Goal: Information Seeking & Learning: Learn about a topic

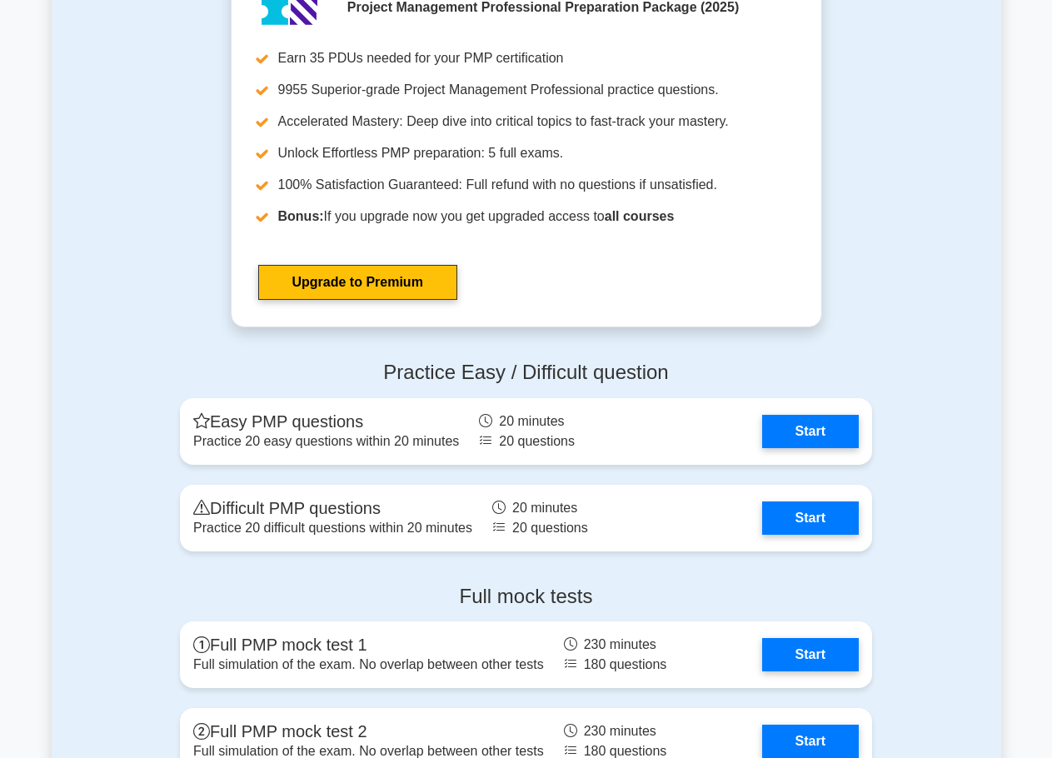
scroll to position [5912, 0]
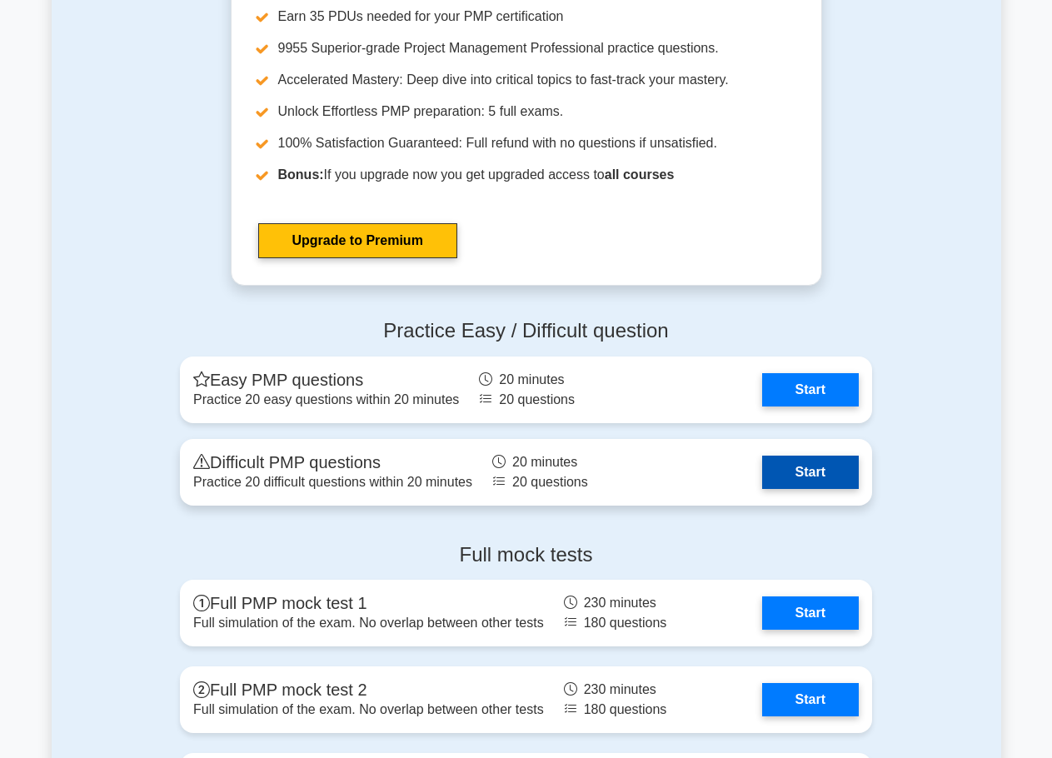
click at [775, 473] on link "Start" at bounding box center [810, 471] width 97 height 33
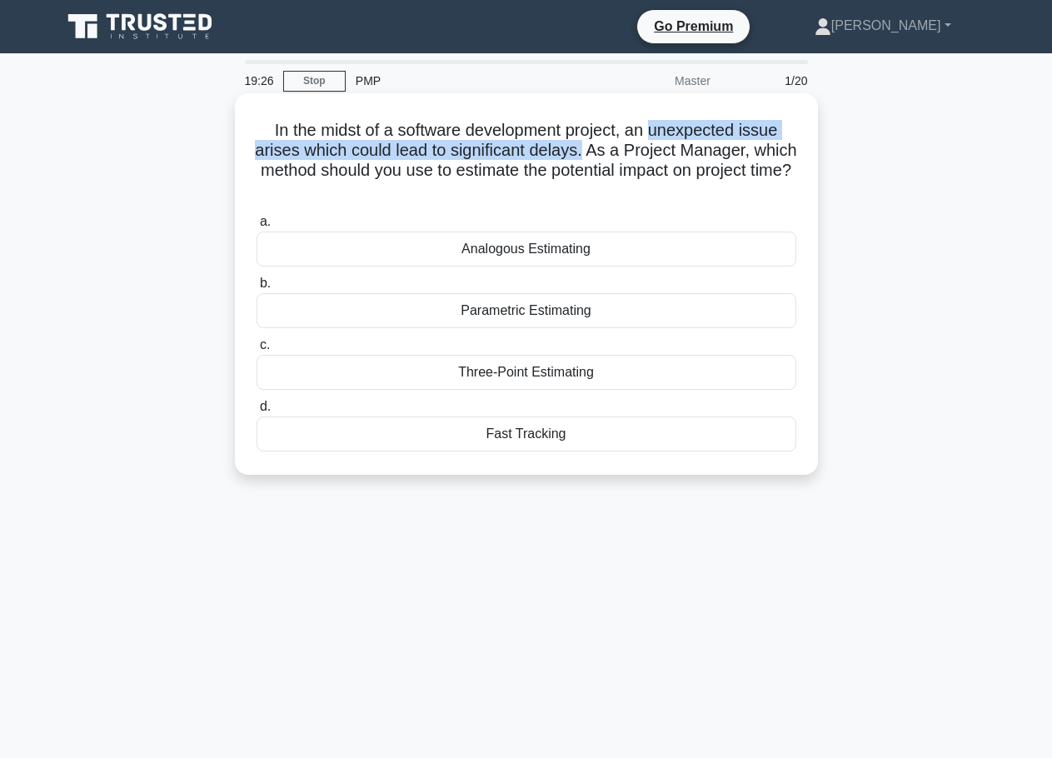
drag, startPoint x: 659, startPoint y: 132, endPoint x: 610, endPoint y: 157, distance: 55.5
click at [610, 157] on h5 "In the midst of a software development project, an unexpected issue arises whic…" at bounding box center [526, 161] width 543 height 82
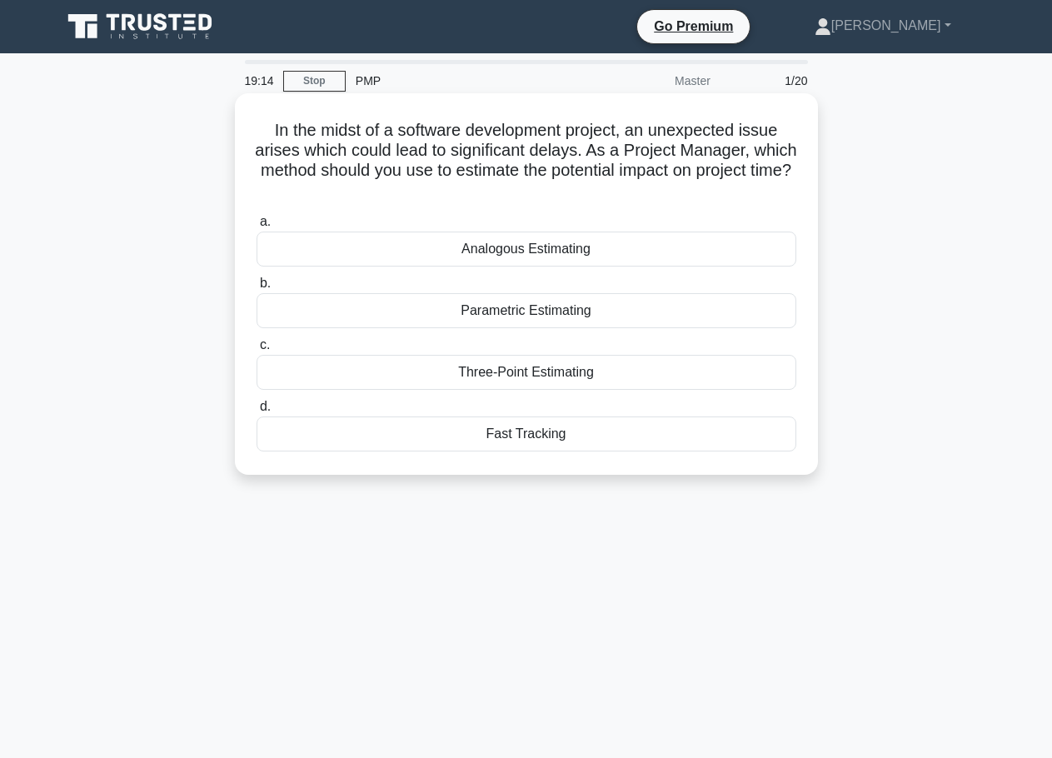
click at [606, 318] on div "Parametric Estimating" at bounding box center [526, 310] width 540 height 35
click at [256, 289] on input "b. Parametric Estimating" at bounding box center [256, 283] width 0 height 11
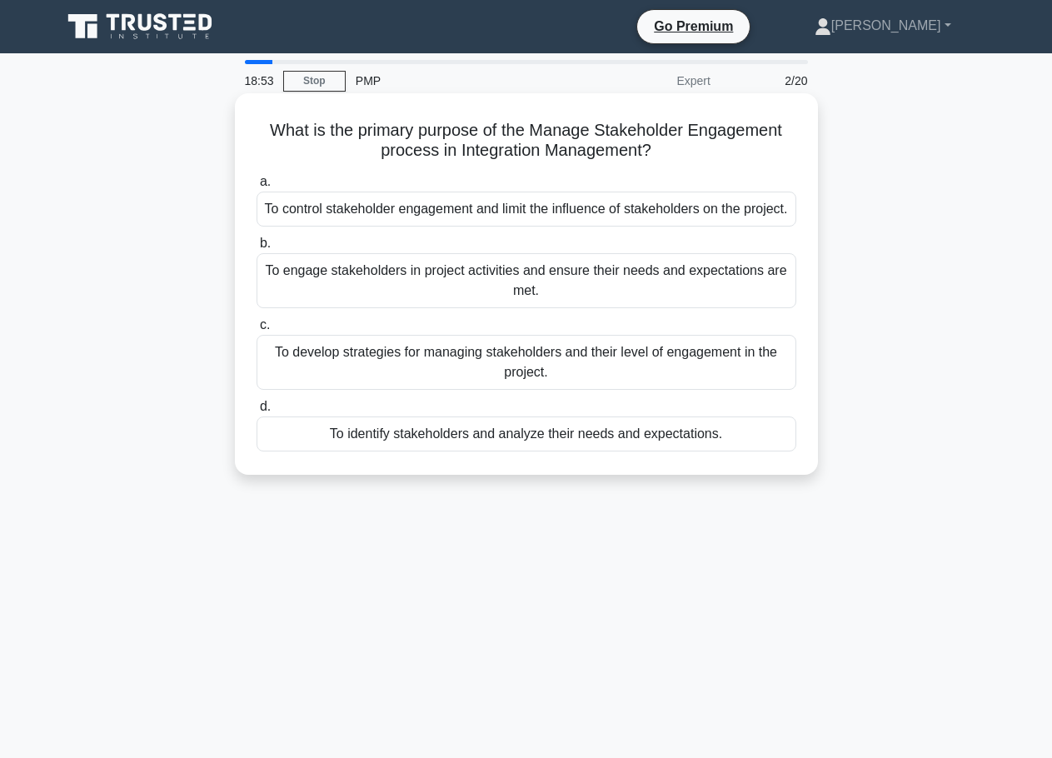
click at [420, 154] on h5 "What is the primary purpose of the Manage Stakeholder Engagement process in Int…" at bounding box center [526, 141] width 543 height 42
click at [470, 308] on div "To engage stakeholders in project activities and ensure their needs and expecta…" at bounding box center [526, 280] width 540 height 55
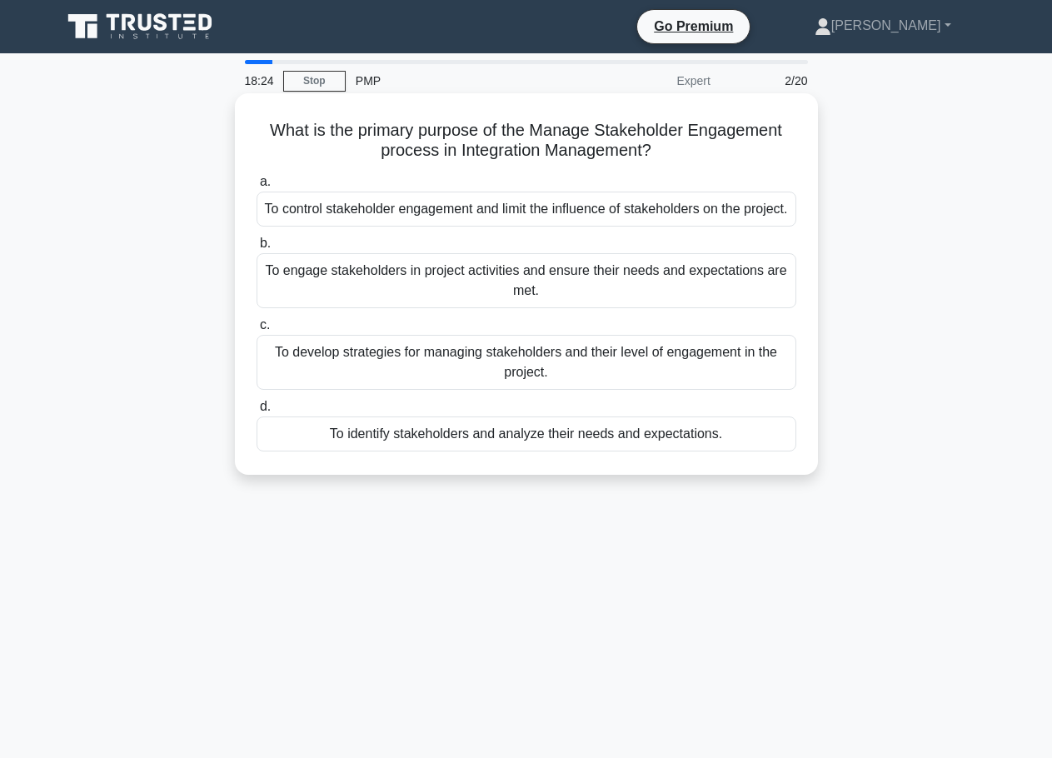
click at [256, 249] on input "b. To engage stakeholders in project activities and ensure their needs and expe…" at bounding box center [256, 243] width 0 height 11
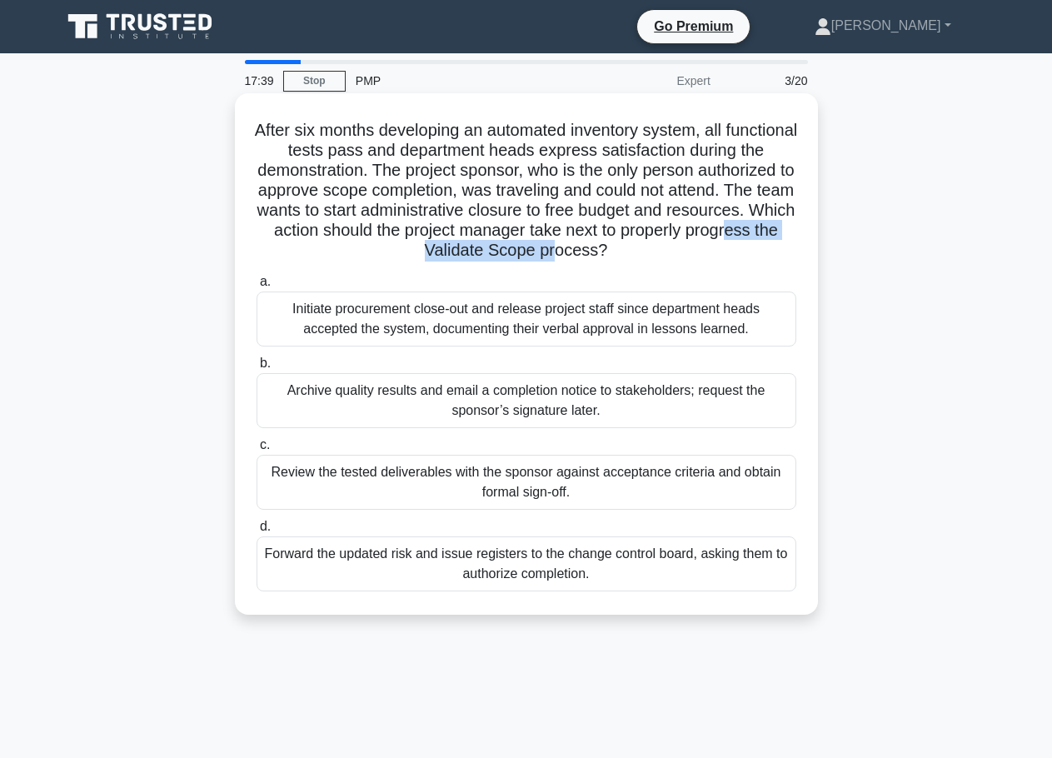
drag, startPoint x: 448, startPoint y: 257, endPoint x: 644, endPoint y: 257, distance: 195.7
click at [644, 257] on h5 "After six months developing an automated inventory system, all functional tests…" at bounding box center [526, 191] width 543 height 142
click at [610, 487] on div "Review the tested deliverables with the sponsor against acceptance criteria and…" at bounding box center [526, 482] width 540 height 55
click at [256, 450] on input "c. Review the tested deliverables with the sponsor against acceptance criteria …" at bounding box center [256, 445] width 0 height 11
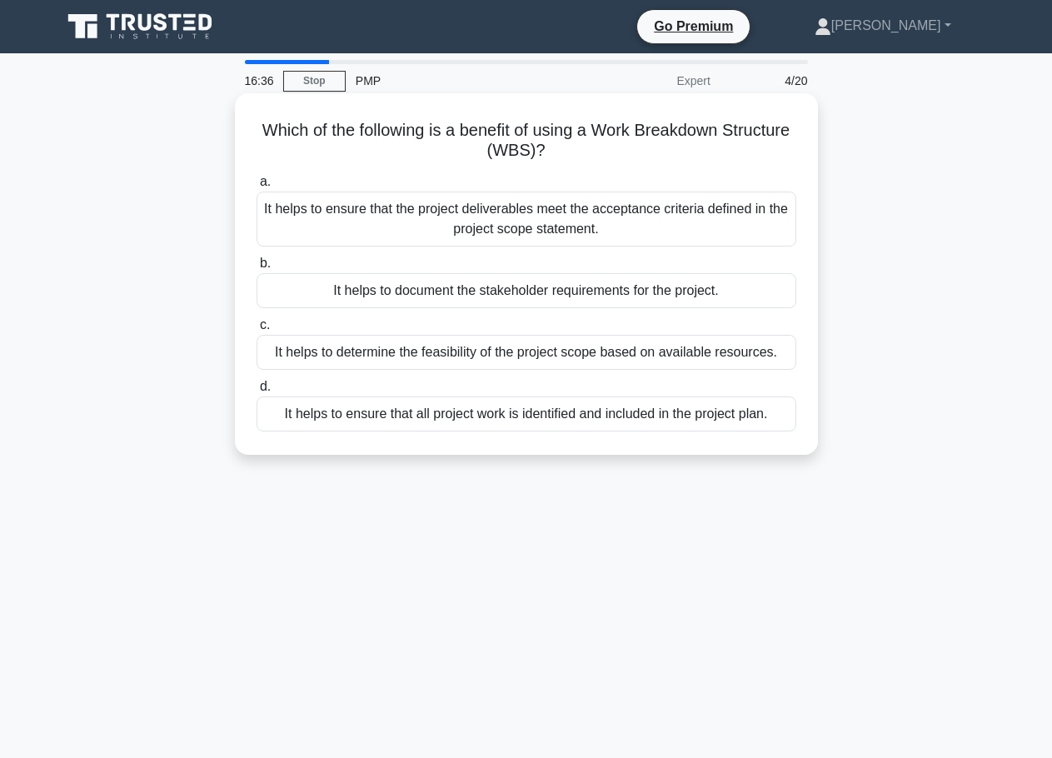
click at [607, 423] on div "It helps to ensure that all project work is identified and included in the proj…" at bounding box center [526, 413] width 540 height 35
click at [256, 392] on input "d. It helps to ensure that all project work is identified and included in the p…" at bounding box center [256, 386] width 0 height 11
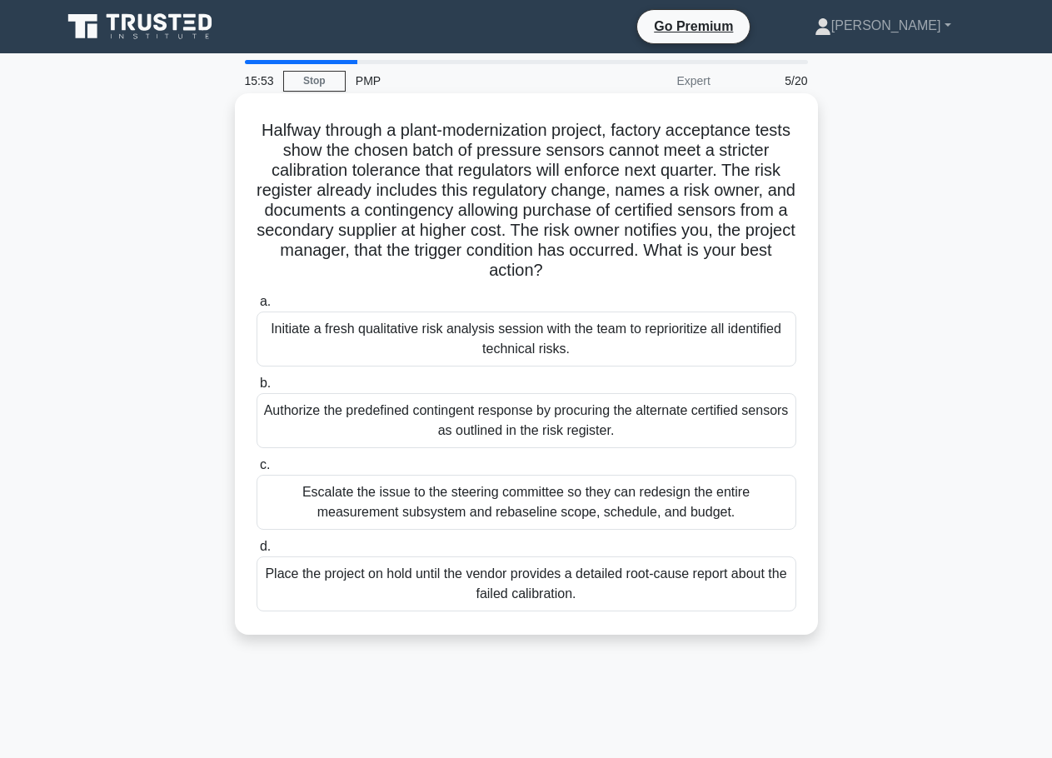
click at [621, 404] on div "Authorize the predefined contingent response by procuring the alternate certifi…" at bounding box center [526, 420] width 540 height 55
click at [256, 389] on input "b. Authorize the predefined contingent response by procuring the alternate cert…" at bounding box center [256, 383] width 0 height 11
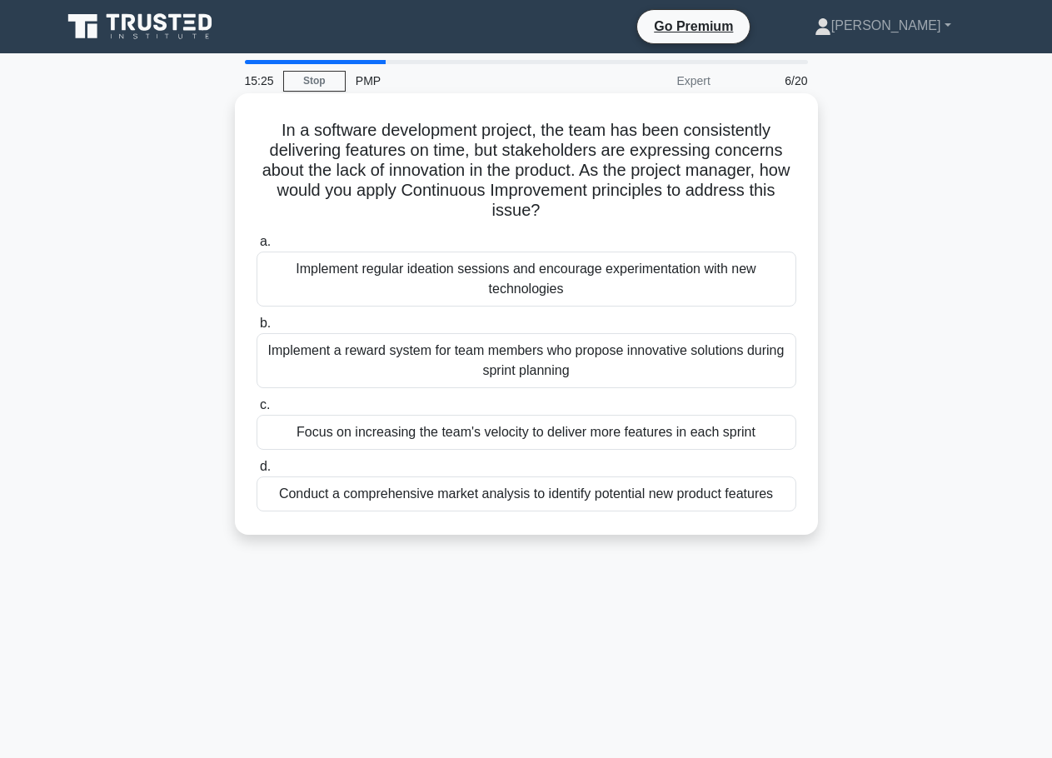
click at [625, 292] on div "Implement regular ideation sessions and encourage experimentation with new tech…" at bounding box center [526, 278] width 540 height 55
click at [256, 247] on input "a. Implement regular ideation sessions and encourage experimentation with new t…" at bounding box center [256, 241] width 0 height 11
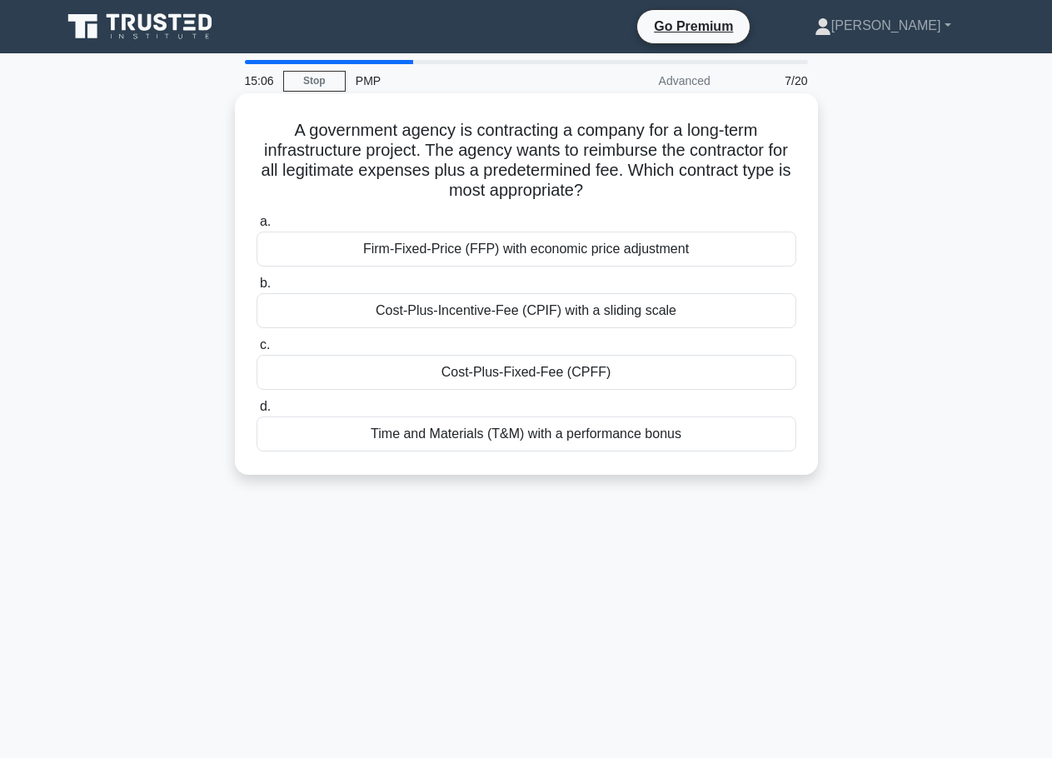
drag, startPoint x: 587, startPoint y: 154, endPoint x: 630, endPoint y: 187, distance: 54.1
click at [630, 187] on h5 "A government agency is contracting a company for a long-term infrastructure pro…" at bounding box center [526, 161] width 543 height 82
click at [618, 366] on div "Cost-Plus-Fixed-Fee (CPFF)" at bounding box center [526, 372] width 540 height 35
click at [256, 351] on input "c. Cost-Plus-Fixed-Fee (CPFF)" at bounding box center [256, 345] width 0 height 11
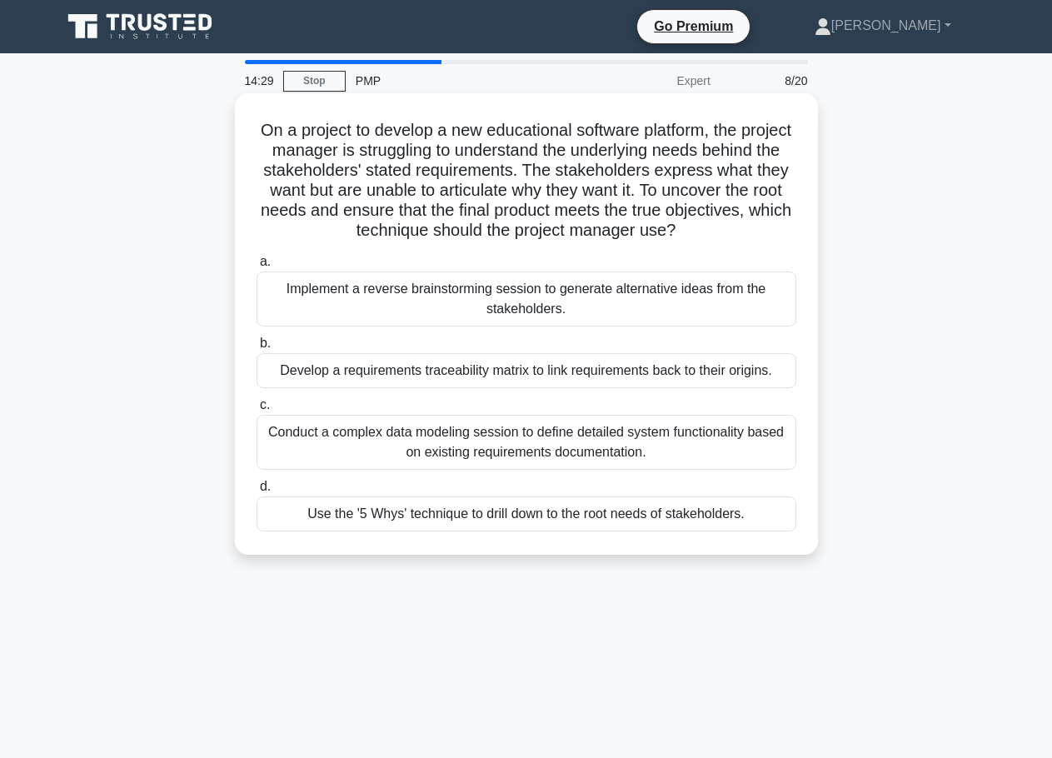
click at [589, 522] on div "Use the '5 Whys' technique to drill down to the root needs of stakeholders." at bounding box center [526, 513] width 540 height 35
click at [256, 492] on input "d. Use the '5 Whys' technique to drill down to the root needs of stakeholders." at bounding box center [256, 486] width 0 height 11
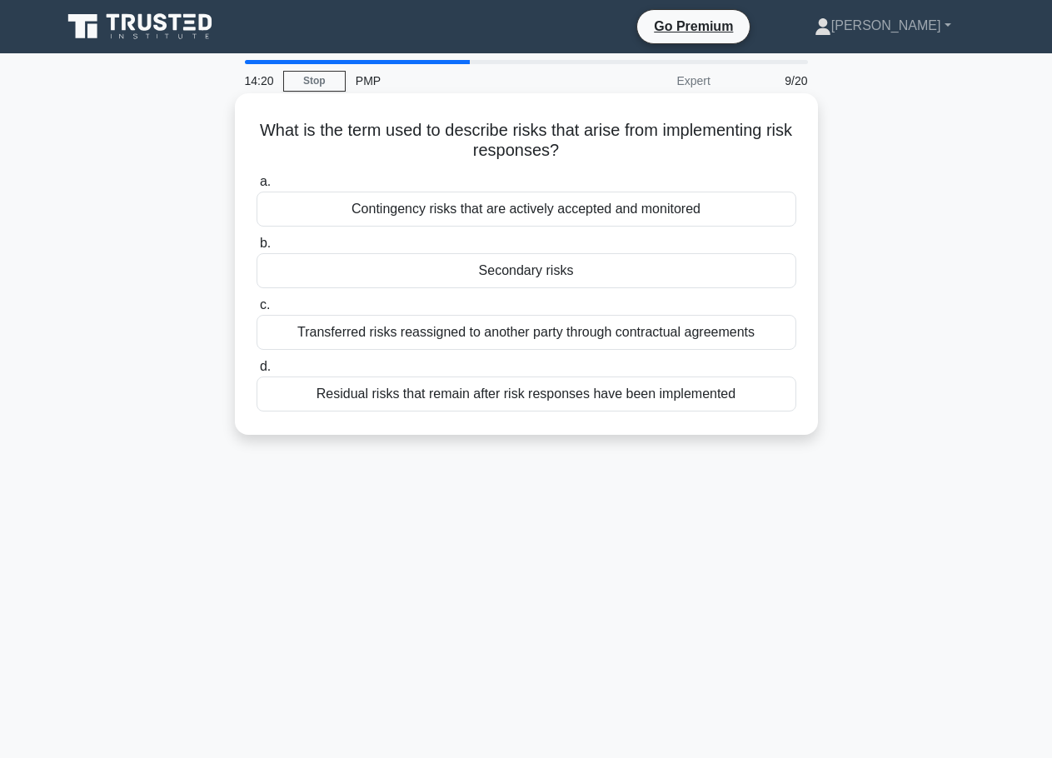
click at [531, 267] on div "Secondary risks" at bounding box center [526, 270] width 540 height 35
click at [256, 249] on input "b. Secondary risks" at bounding box center [256, 243] width 0 height 11
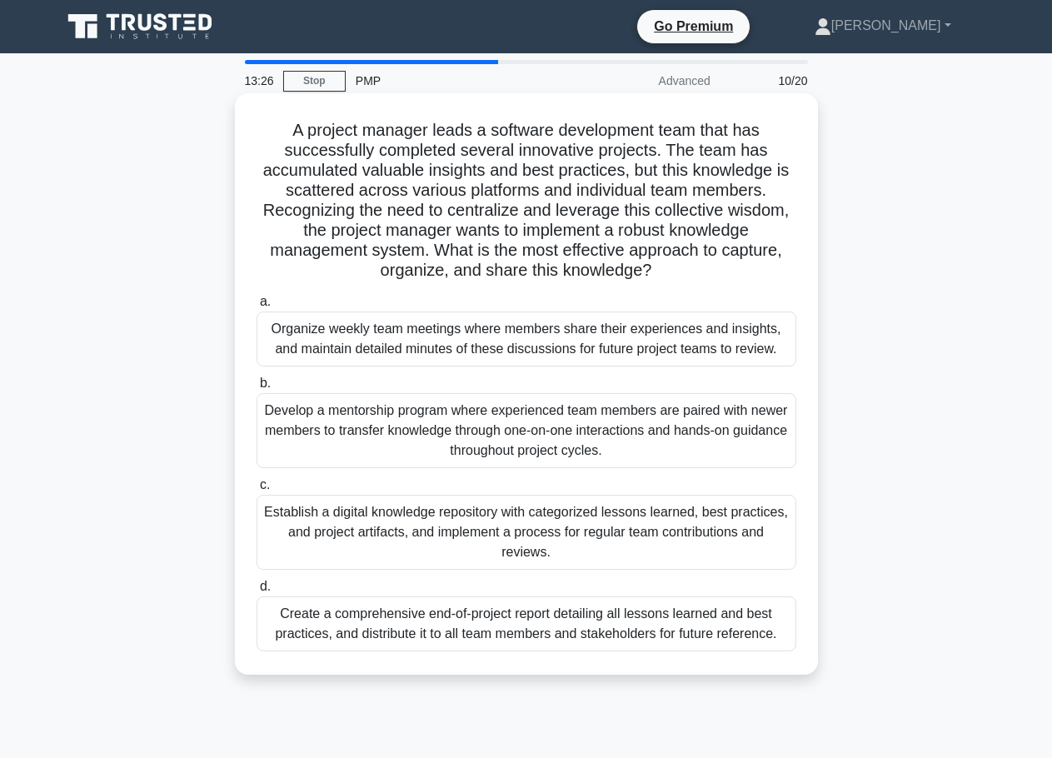
click at [575, 515] on div "Establish a digital knowledge repository with categorized lessons learned, best…" at bounding box center [526, 532] width 540 height 75
click at [256, 490] on input "c. Establish a digital knowledge repository with categorized lessons learned, b…" at bounding box center [256, 485] width 0 height 11
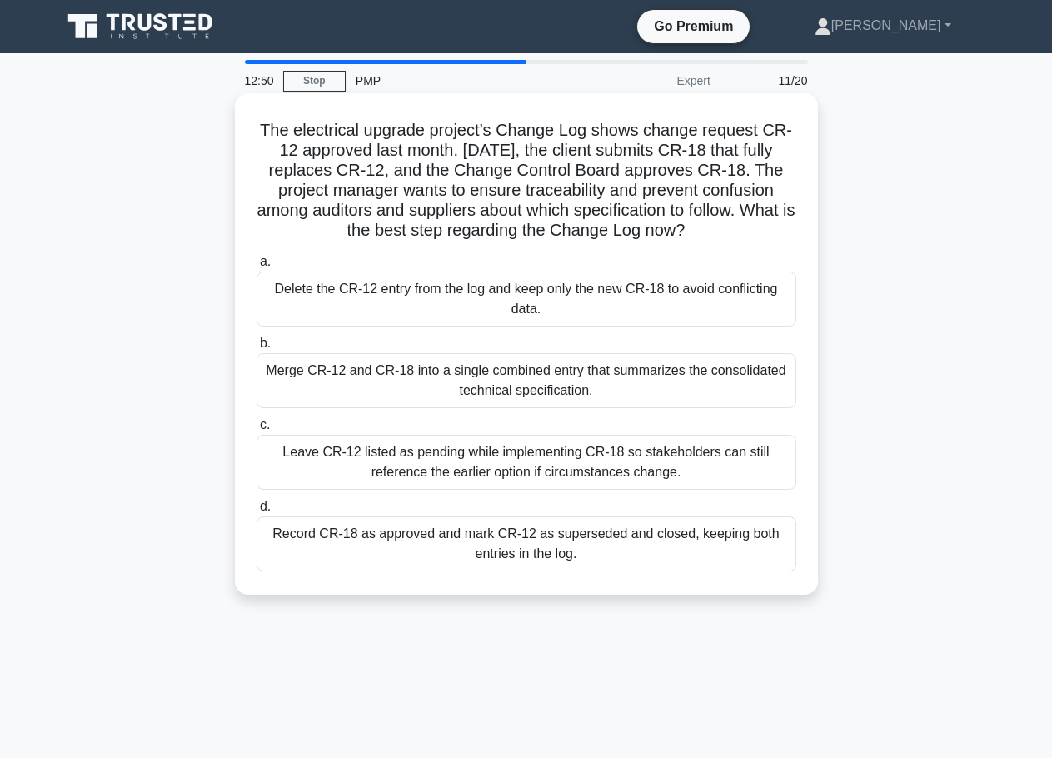
click at [565, 540] on div "Record CR-18 as approved and mark CR-12 as superseded and closed, keeping both …" at bounding box center [526, 543] width 540 height 55
click at [256, 512] on input "d. Record CR-18 as approved and mark CR-12 as superseded and closed, keeping bo…" at bounding box center [256, 506] width 0 height 11
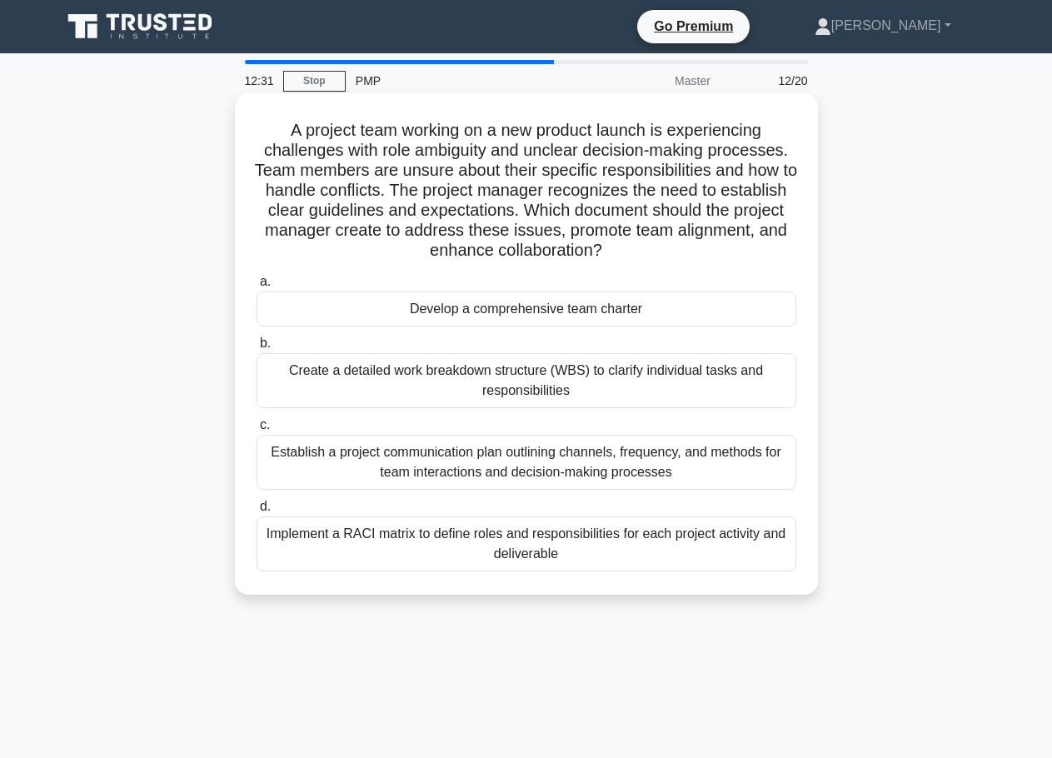
click at [533, 316] on div "Develop a comprehensive team charter" at bounding box center [526, 308] width 540 height 35
click at [256, 287] on input "a. Develop a comprehensive team charter" at bounding box center [256, 281] width 0 height 11
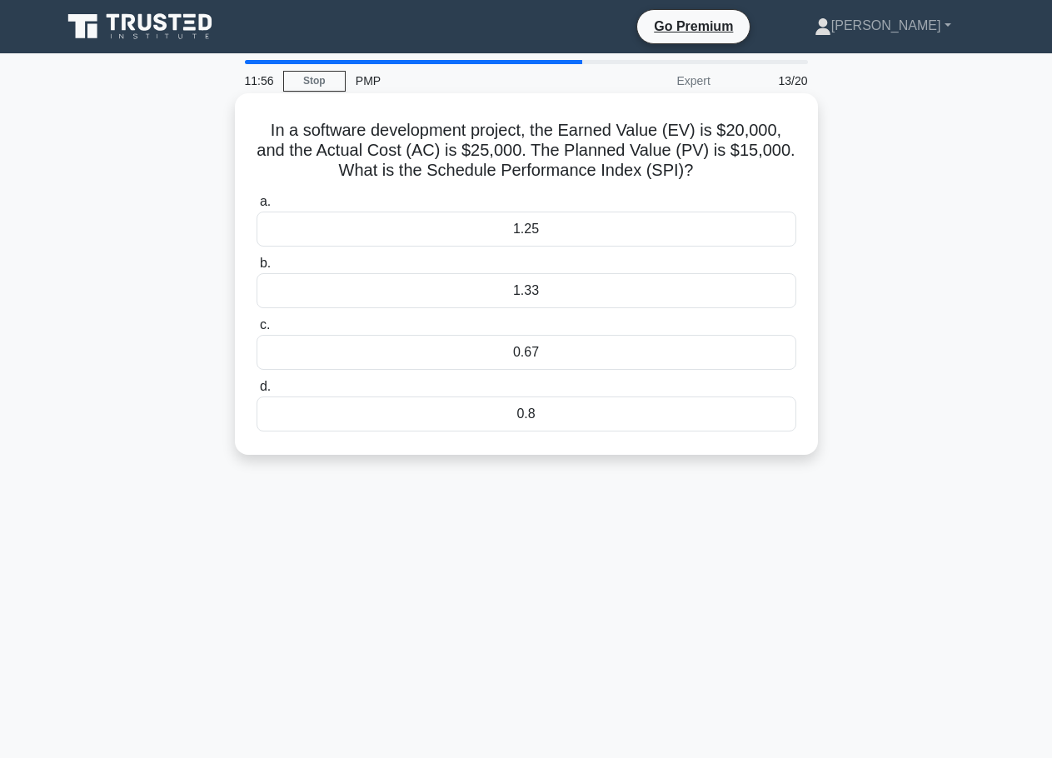
click at [615, 229] on div "1.25" at bounding box center [526, 228] width 540 height 35
click at [256, 207] on input "a. 1.25" at bounding box center [256, 202] width 0 height 11
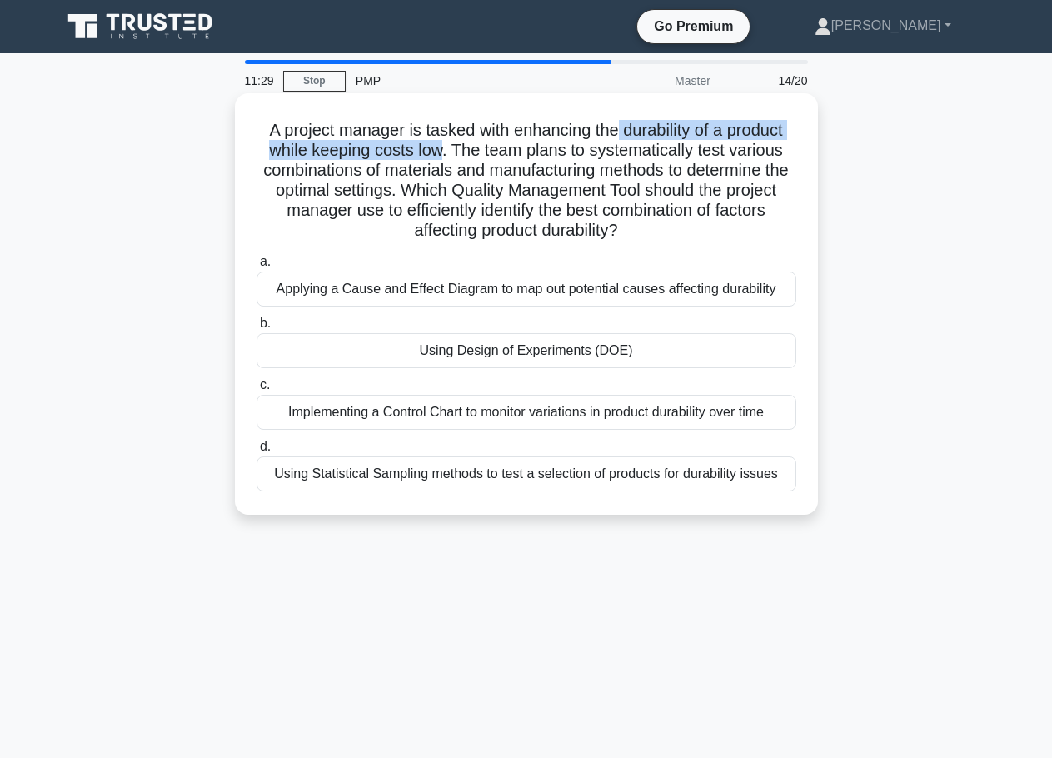
drag, startPoint x: 615, startPoint y: 131, endPoint x: 440, endPoint y: 147, distance: 175.6
click at [440, 147] on h5 "A project manager is tasked with enhancing the durability of a product while ke…" at bounding box center [526, 181] width 543 height 122
click at [533, 354] on div "Using Design of Experiments (DOE)" at bounding box center [526, 350] width 540 height 35
click at [256, 329] on input "b. Using Design of Experiments (DOE)" at bounding box center [256, 323] width 0 height 11
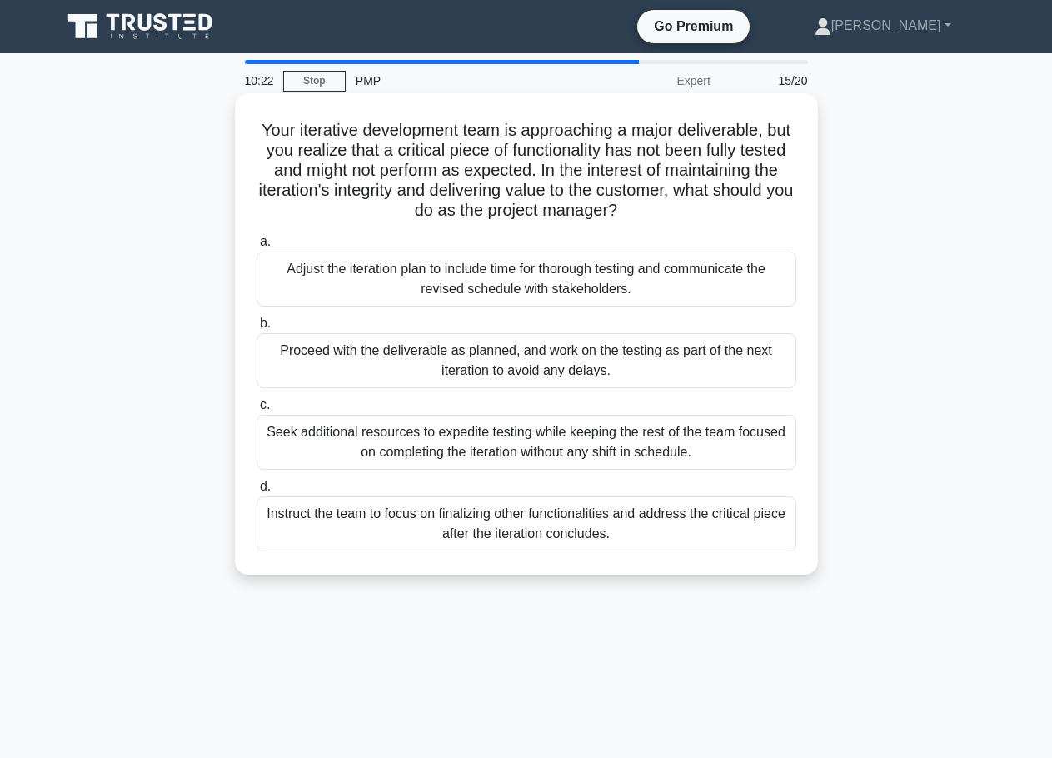
click at [490, 291] on div "Adjust the iteration plan to include time for thorough testing and communicate …" at bounding box center [526, 278] width 540 height 55
click at [256, 247] on input "a. Adjust the iteration plan to include time for thorough testing and communica…" at bounding box center [256, 241] width 0 height 11
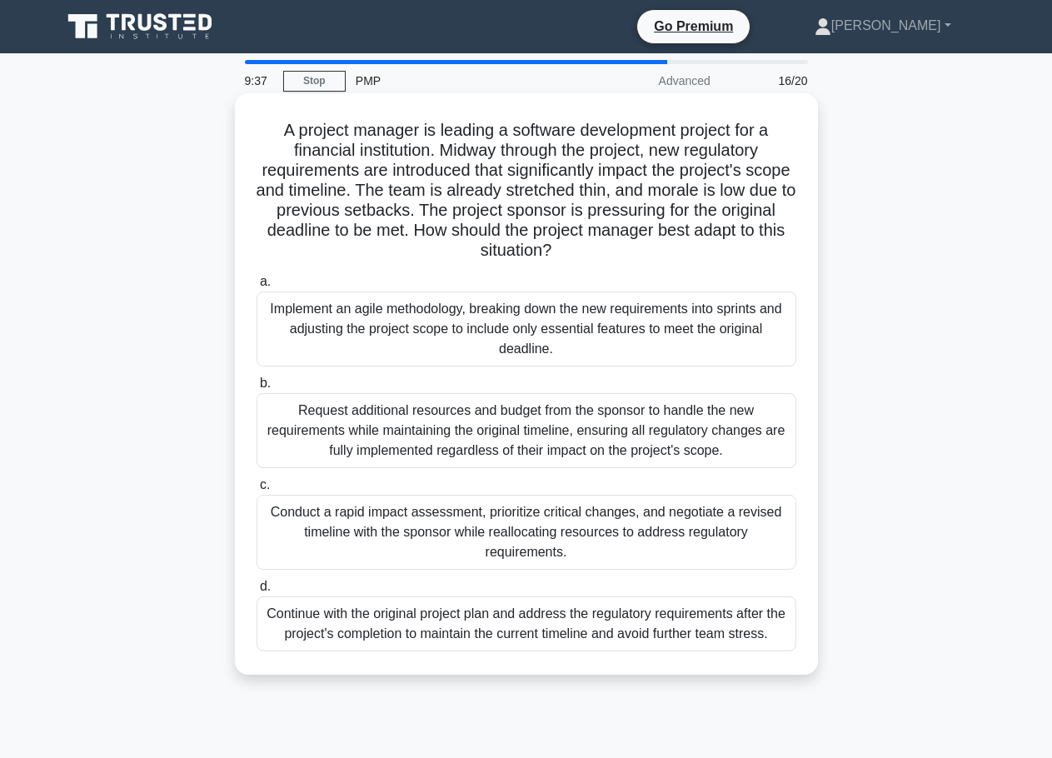
click at [505, 523] on div "Conduct a rapid impact assessment, prioritize critical changes, and negotiate a…" at bounding box center [526, 532] width 540 height 75
click at [256, 490] on input "c. Conduct a rapid impact assessment, prioritize critical changes, and negotiat…" at bounding box center [256, 485] width 0 height 11
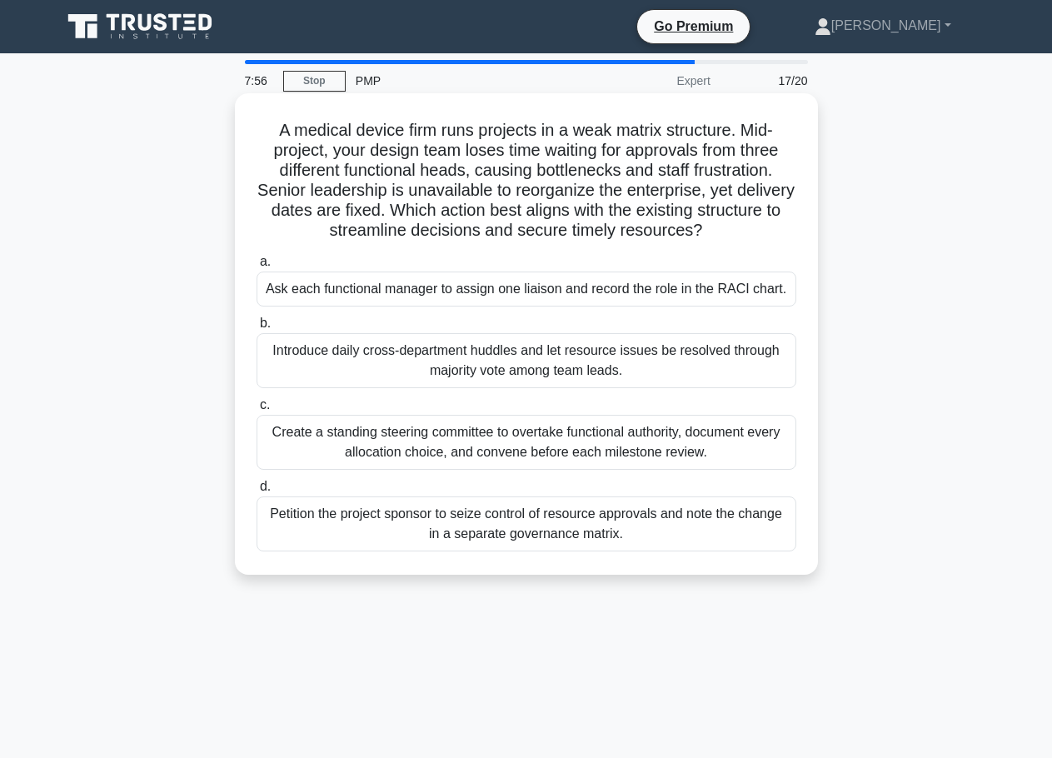
click at [500, 443] on div "Create a standing steering committee to overtake functional authority, document…" at bounding box center [526, 442] width 540 height 55
click at [256, 411] on input "c. Create a standing steering committee to overtake functional authority, docum…" at bounding box center [256, 405] width 0 height 11
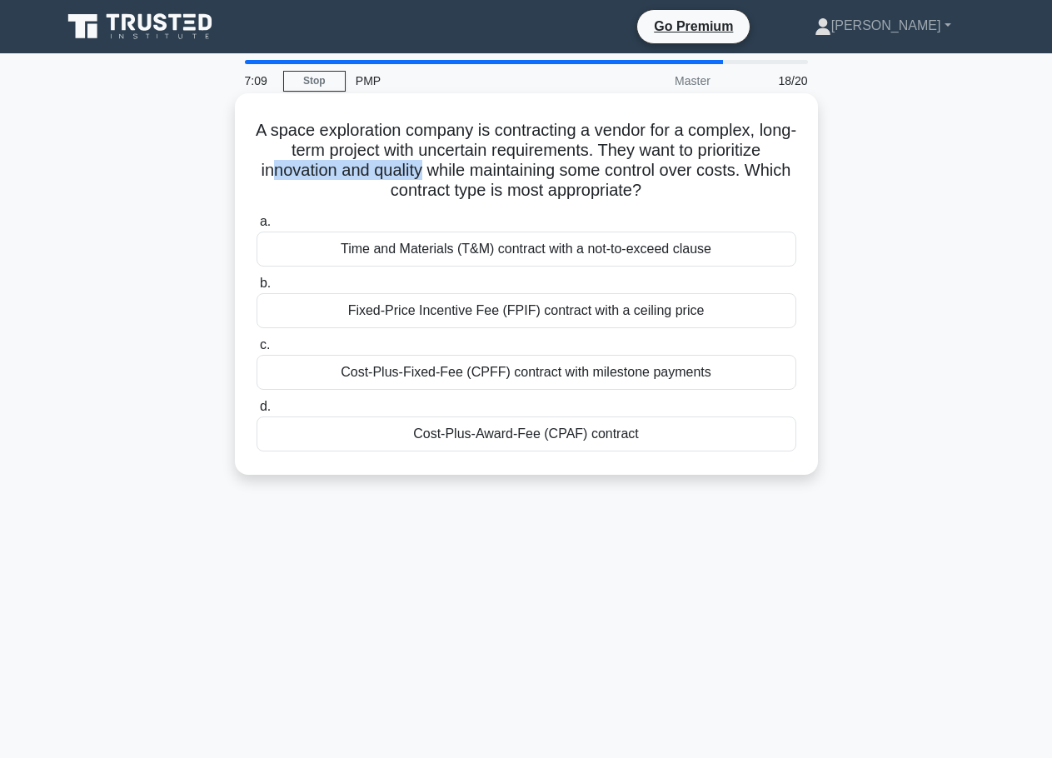
drag, startPoint x: 288, startPoint y: 174, endPoint x: 447, endPoint y: 177, distance: 159.1
click at [447, 177] on h5 "A space exploration company is contracting a vendor for a complex, long-term pr…" at bounding box center [526, 161] width 543 height 82
click at [610, 314] on div "Fixed-Price Incentive Fee (FPIF) contract with a ceiling price" at bounding box center [526, 310] width 540 height 35
click at [256, 289] on input "b. Fixed-Price Incentive Fee (FPIF) contract with a ceiling price" at bounding box center [256, 283] width 0 height 11
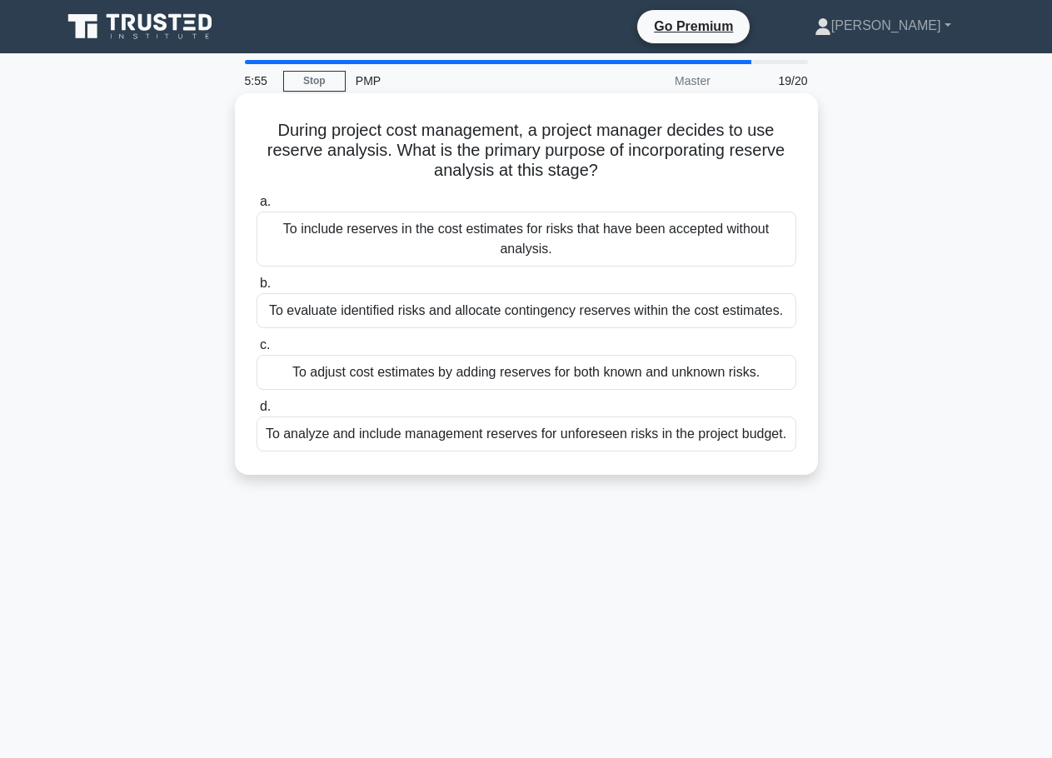
click at [652, 311] on div "To evaluate identified risks and allocate contingency reserves within the cost …" at bounding box center [526, 310] width 540 height 35
click at [256, 289] on input "b. To evaluate identified risks and allocate contingency reserves within the co…" at bounding box center [256, 283] width 0 height 11
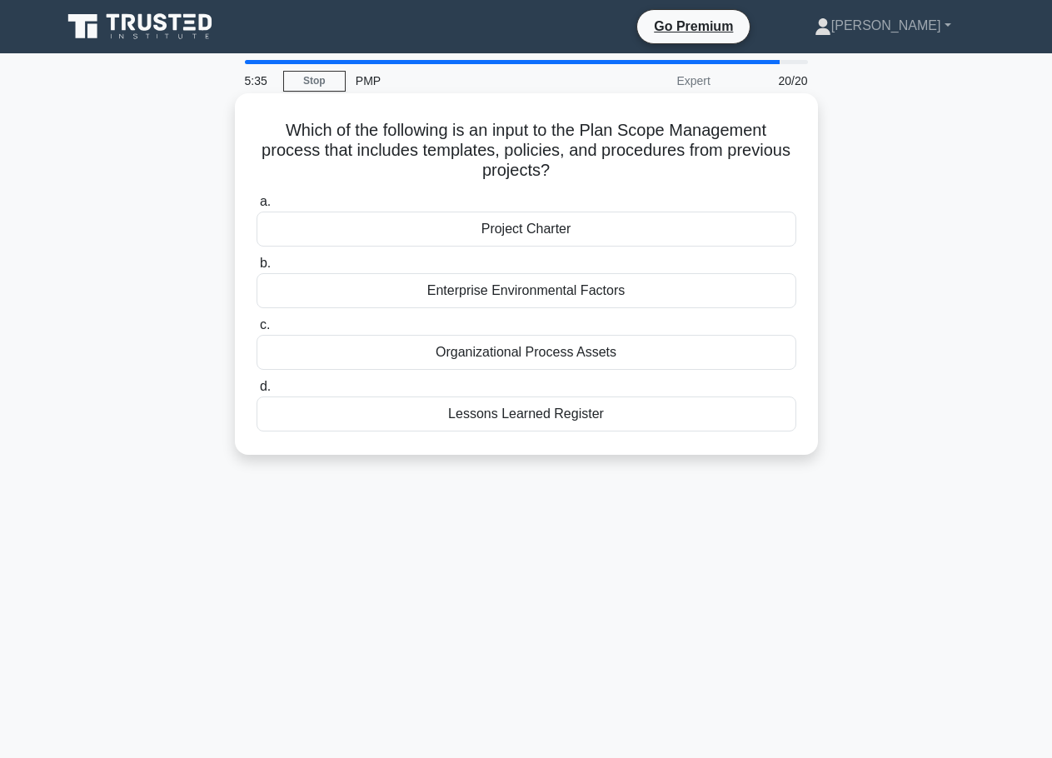
drag, startPoint x: 437, startPoint y: 152, endPoint x: 654, endPoint y: 165, distance: 217.7
click at [654, 165] on h5 "Which of the following is an input to the Plan Scope Management process that in…" at bounding box center [526, 151] width 543 height 62
click at [646, 222] on div "Project Charter" at bounding box center [526, 228] width 540 height 35
click at [256, 207] on input "a. Project Charter" at bounding box center [256, 202] width 0 height 11
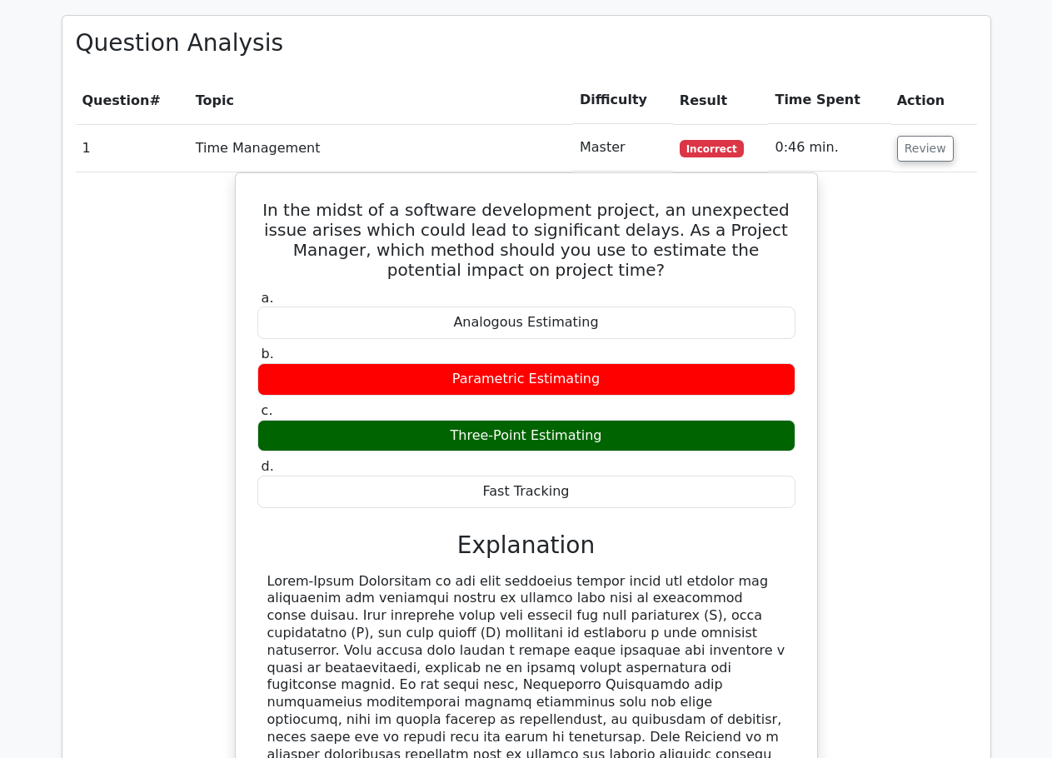
scroll to position [1832, 0]
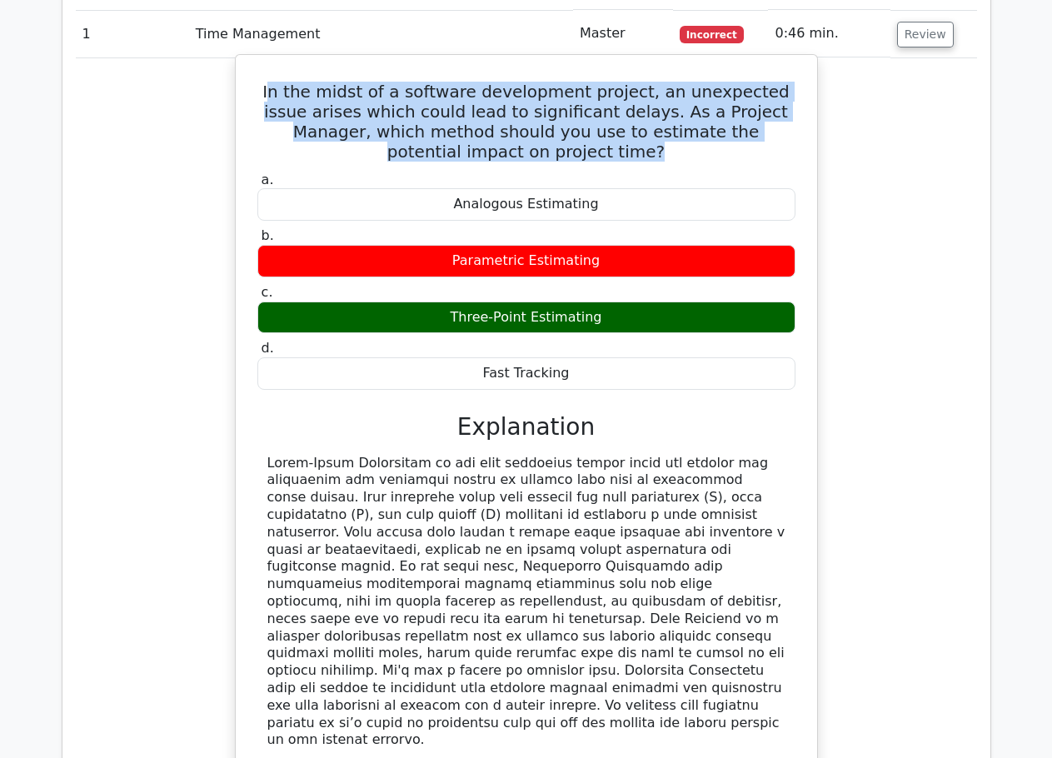
drag, startPoint x: 271, startPoint y: 30, endPoint x: 597, endPoint y: 97, distance: 333.1
click at [597, 97] on h5 "In the midst of a software development project, an unexpected issue arises whic…" at bounding box center [526, 122] width 541 height 80
copy h5 "n the midst of a software development project, an unexpected issue arises which…"
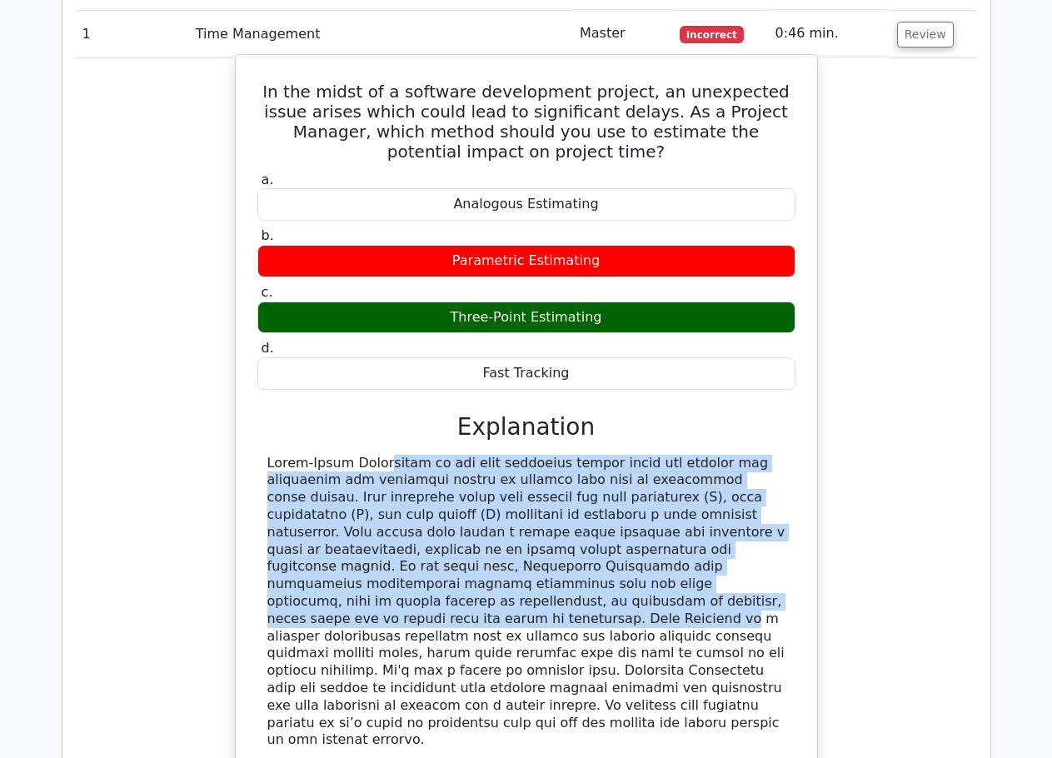
drag, startPoint x: 269, startPoint y: 402, endPoint x: 386, endPoint y: 548, distance: 186.6
click at [386, 548] on div at bounding box center [526, 602] width 518 height 295
copy div "Three-Point Estimating is the most effective method among the choices for estim…"
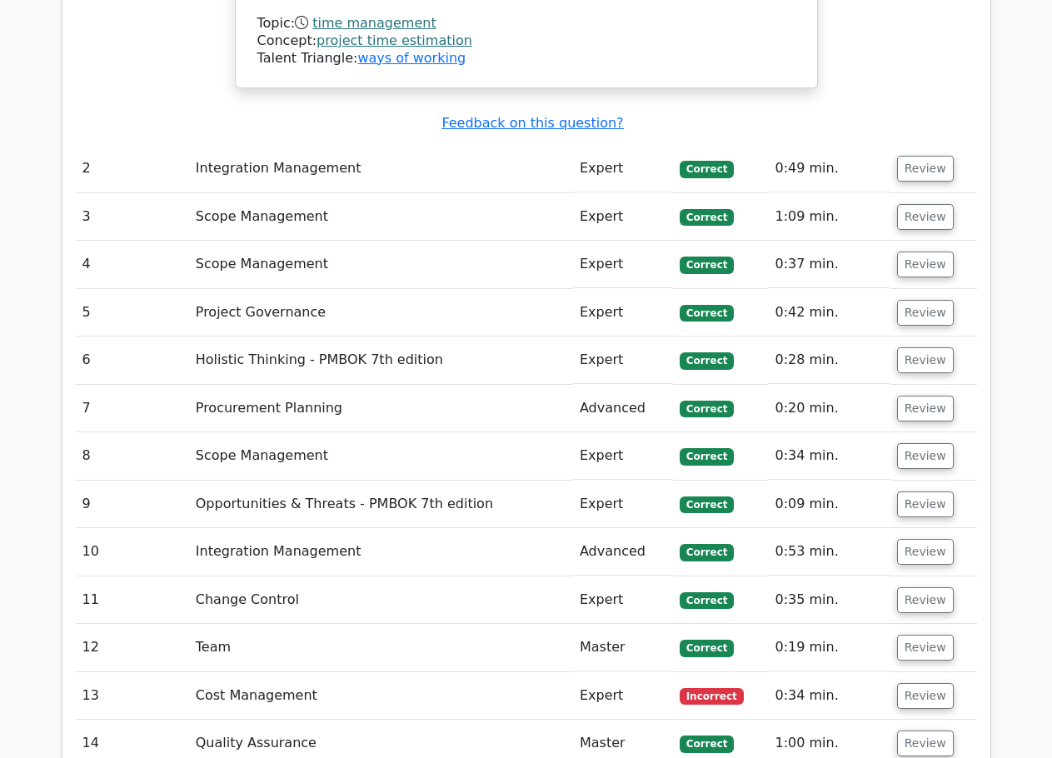
scroll to position [2748, 0]
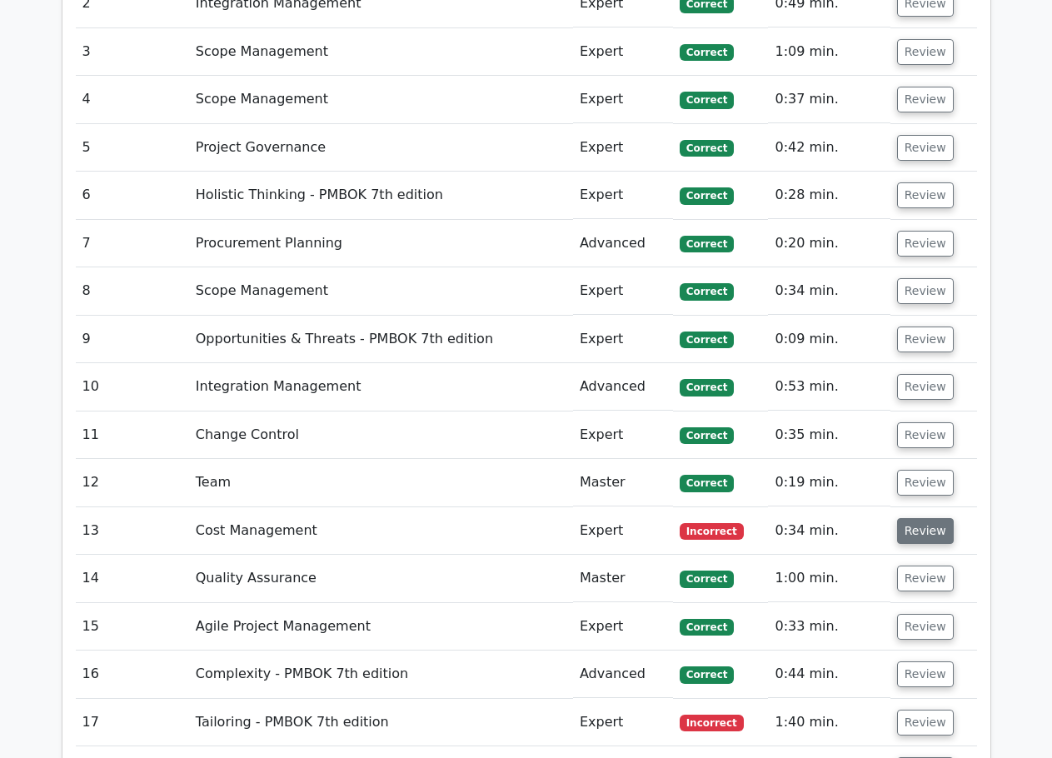
click at [925, 518] on button "Review" at bounding box center [925, 531] width 57 height 26
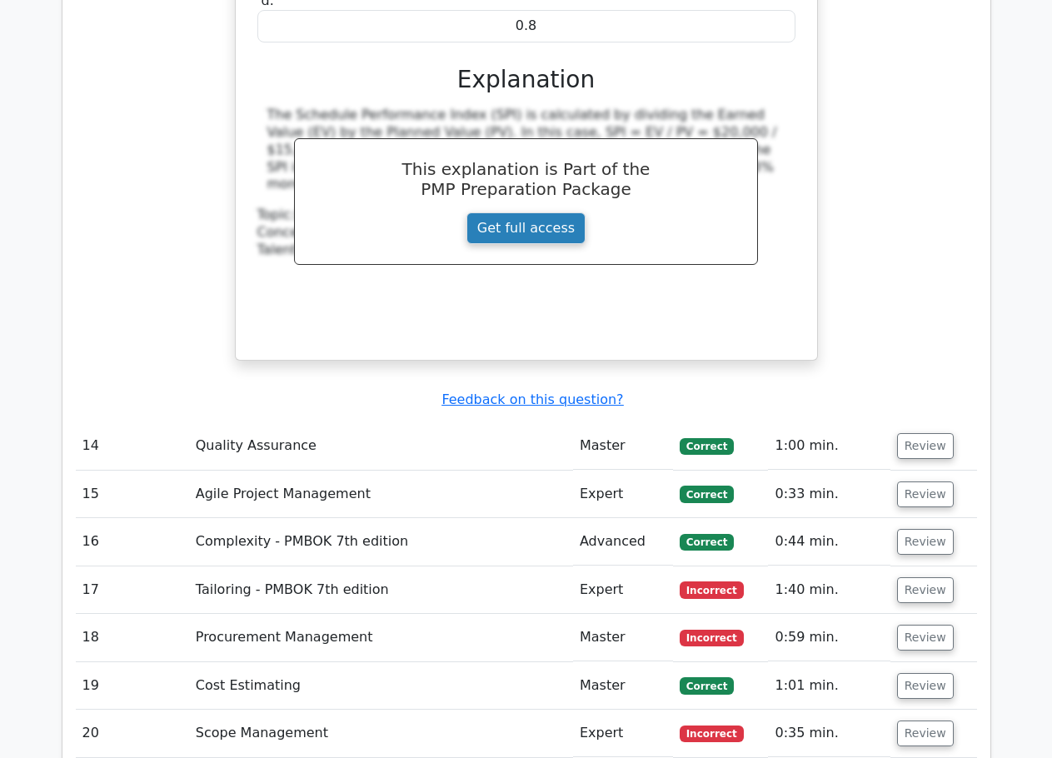
scroll to position [3664, 0]
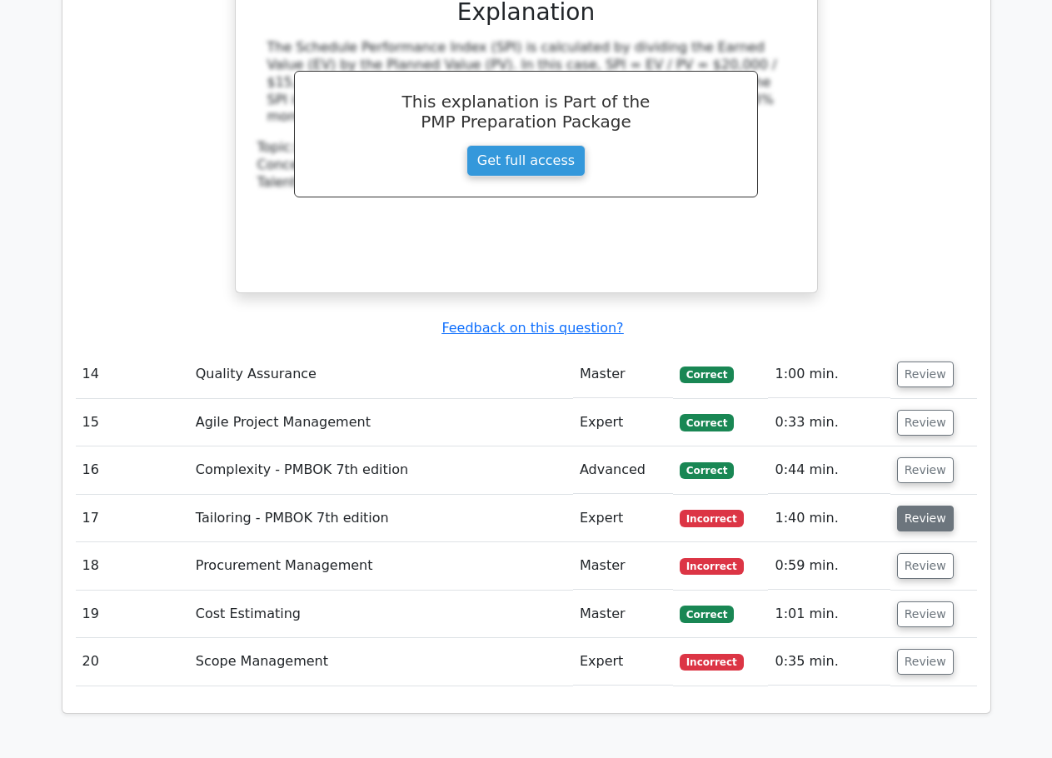
click at [927, 505] on button "Review" at bounding box center [925, 518] width 57 height 26
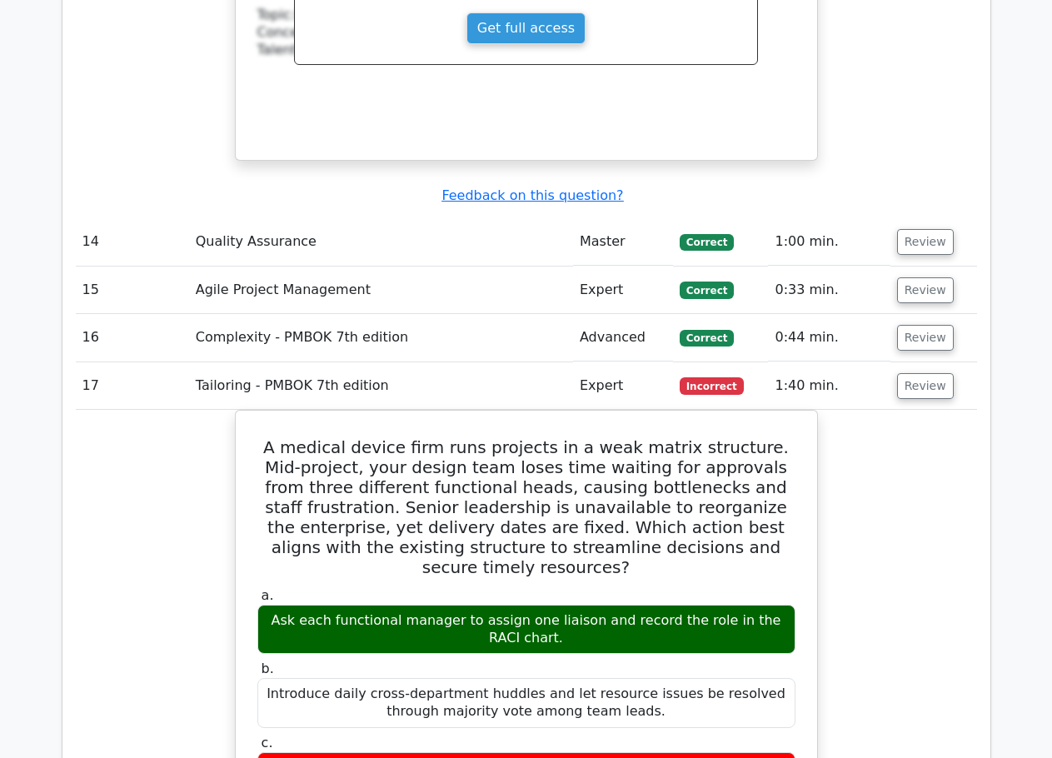
scroll to position [3914, 0]
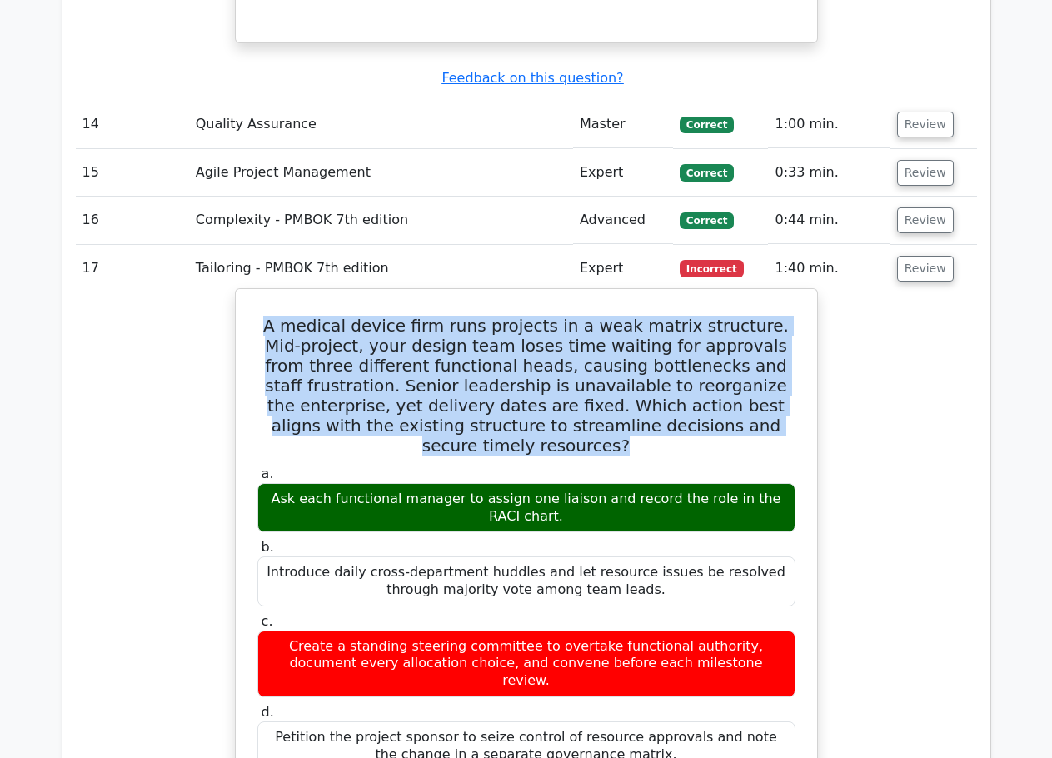
drag, startPoint x: 271, startPoint y: 207, endPoint x: 775, endPoint y: 309, distance: 514.7
click at [775, 316] on h5 "A medical device firm runs projects in a weak matrix structure. Mid-project, yo…" at bounding box center [526, 386] width 541 height 140
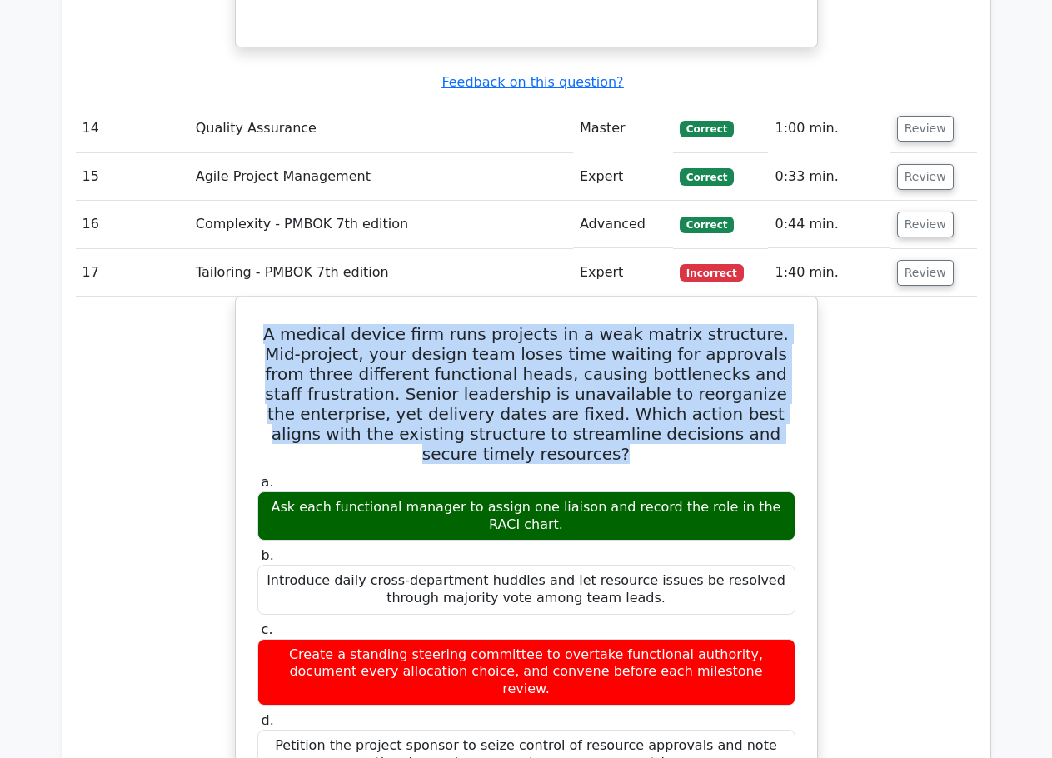
copy h5 "A medical device firm runs projects in a weak matrix structure. Mid-project, yo…"
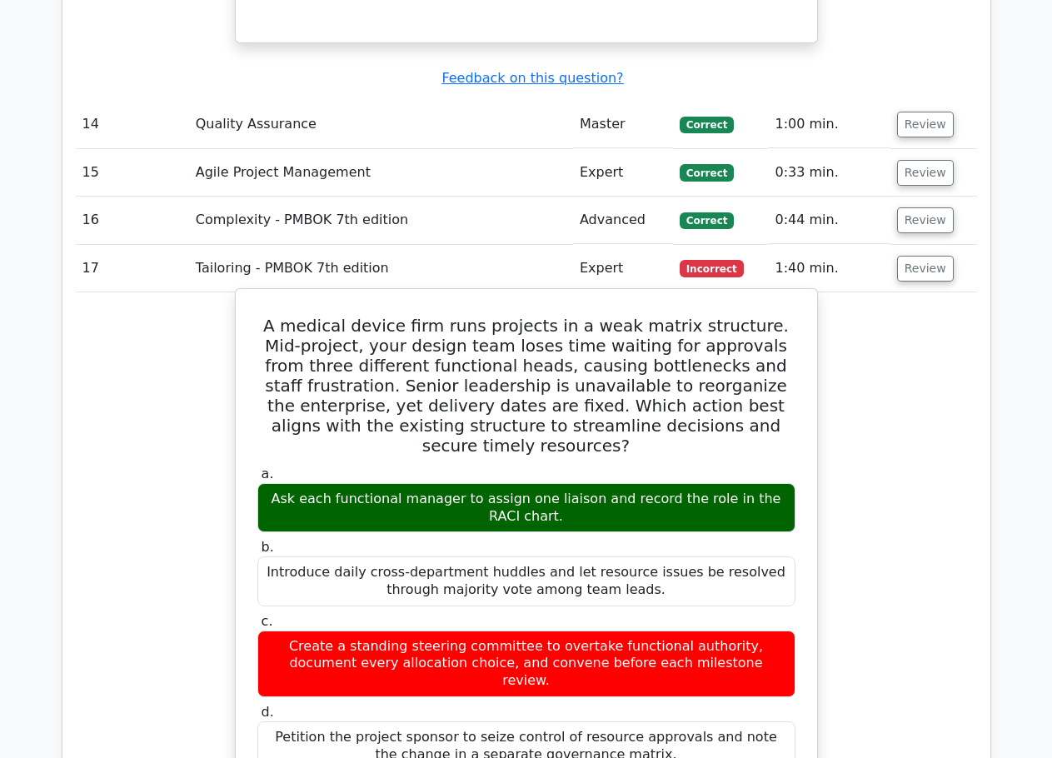
click at [469, 483] on div "Ask each functional manager to assign one liaison and record the role in the RA…" at bounding box center [526, 508] width 538 height 50
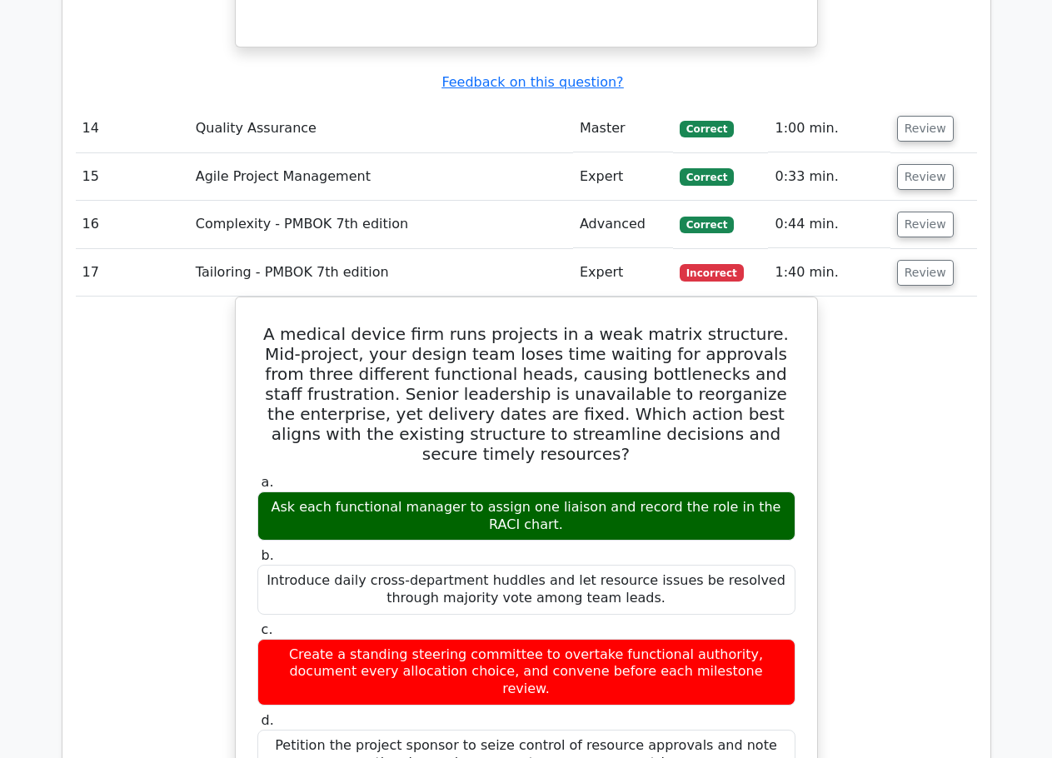
copy div "Ask each functional manager to assign one liaison and record the role in the RA…"
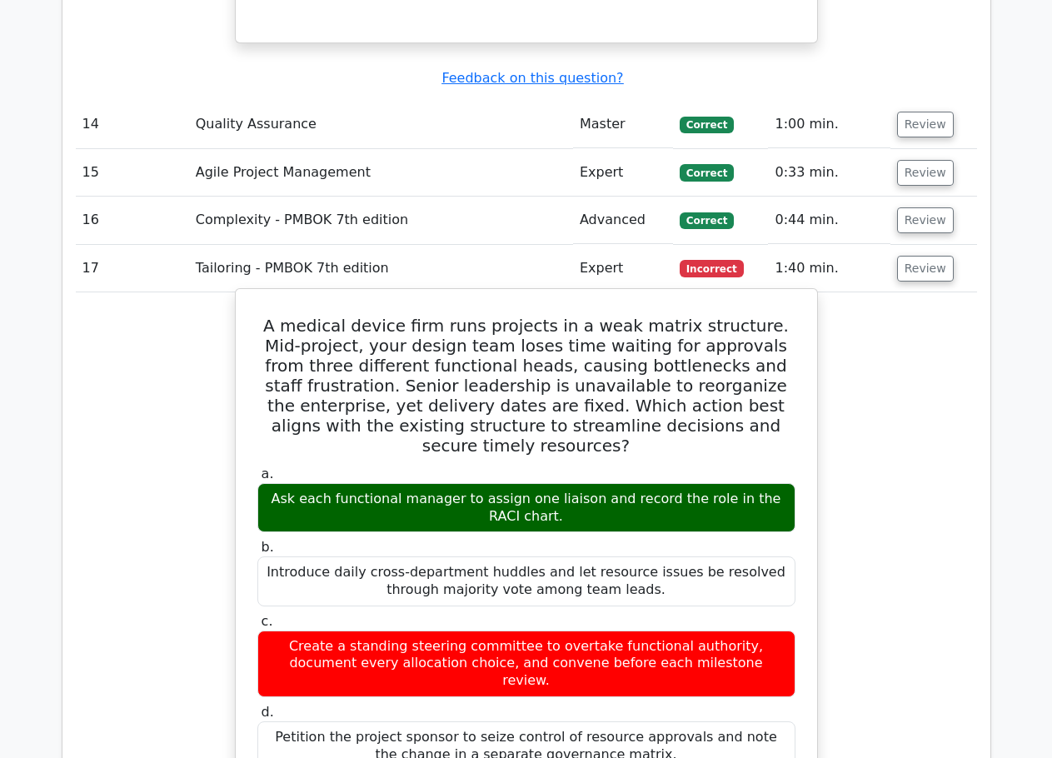
click at [593, 630] on div "Create a standing steering committee to overtake functional authority, document…" at bounding box center [526, 663] width 538 height 67
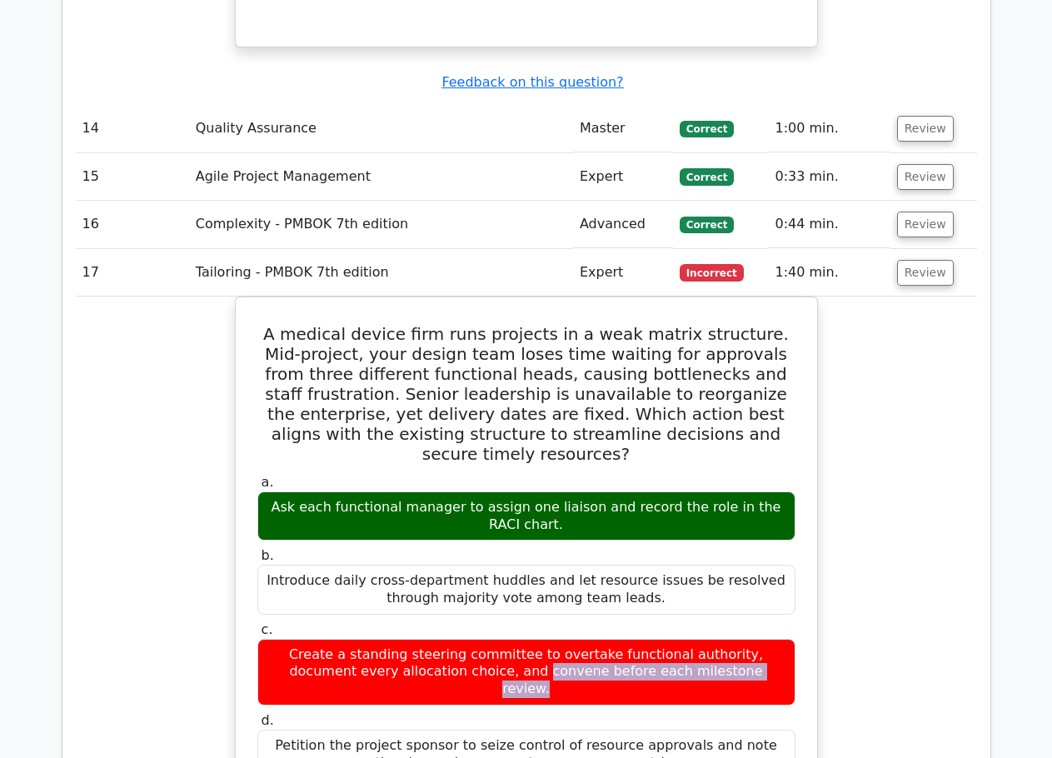
copy div "Create a standing steering committee to overtake functional authority, document…"
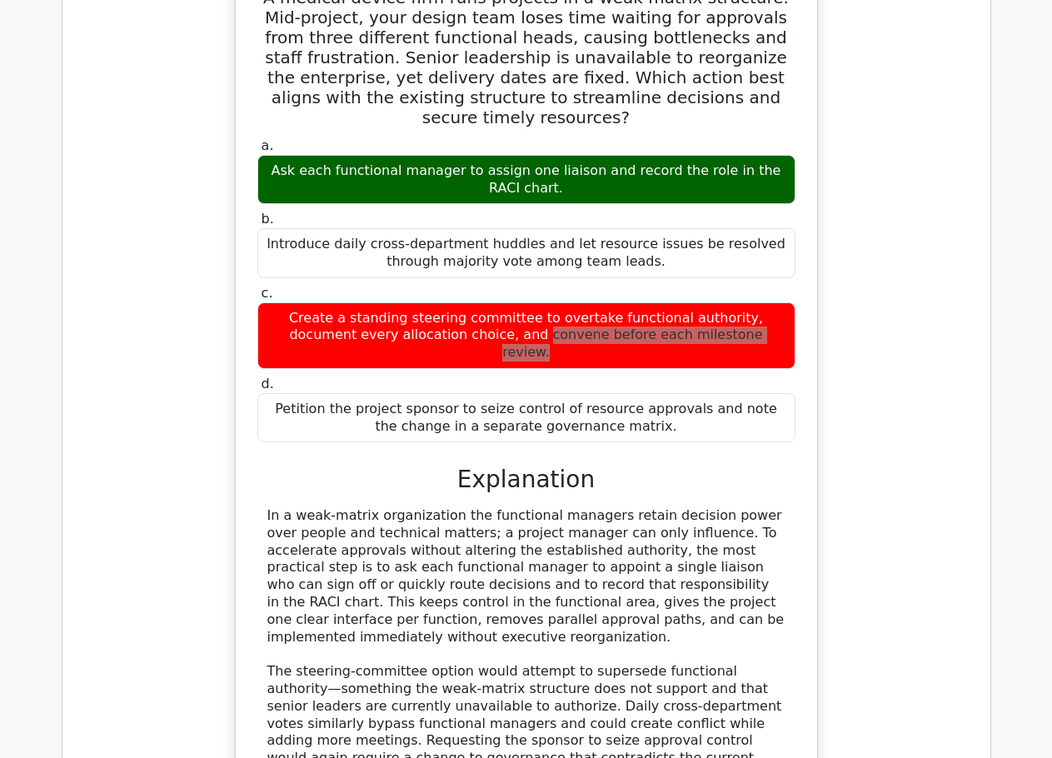
scroll to position [4247, 0]
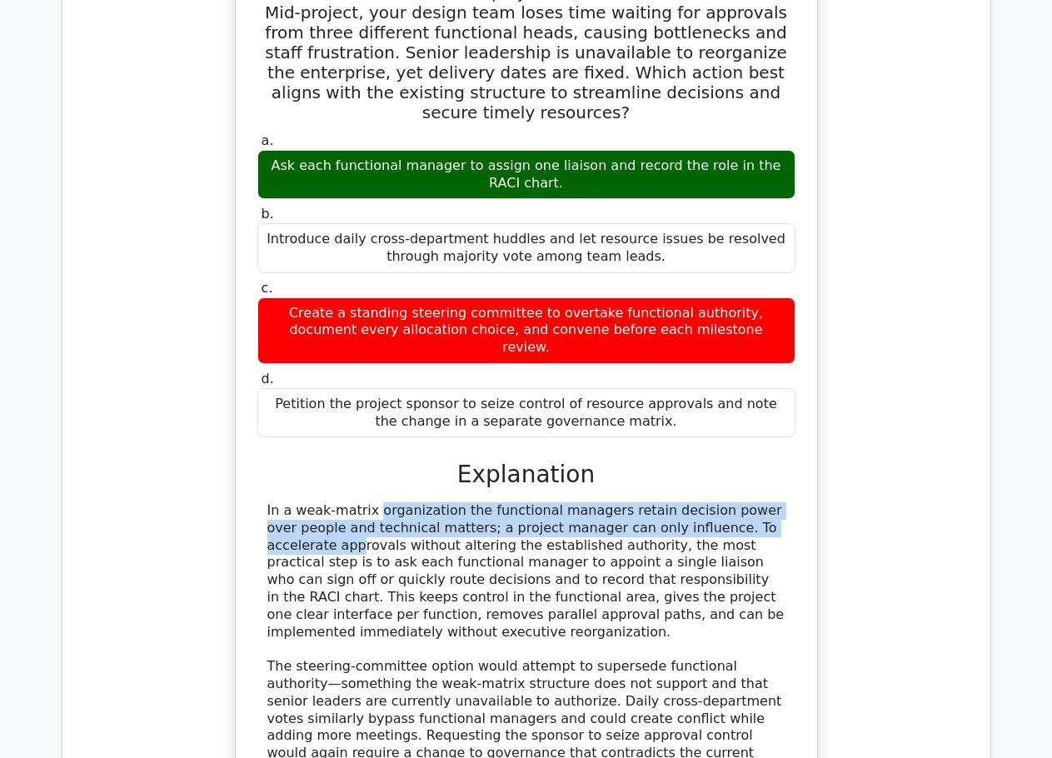
drag, startPoint x: 268, startPoint y: 361, endPoint x: 669, endPoint y: 373, distance: 400.7
click at [669, 502] on div "In a weak-matrix organization the functional managers retain decision power ove…" at bounding box center [526, 657] width 518 height 311
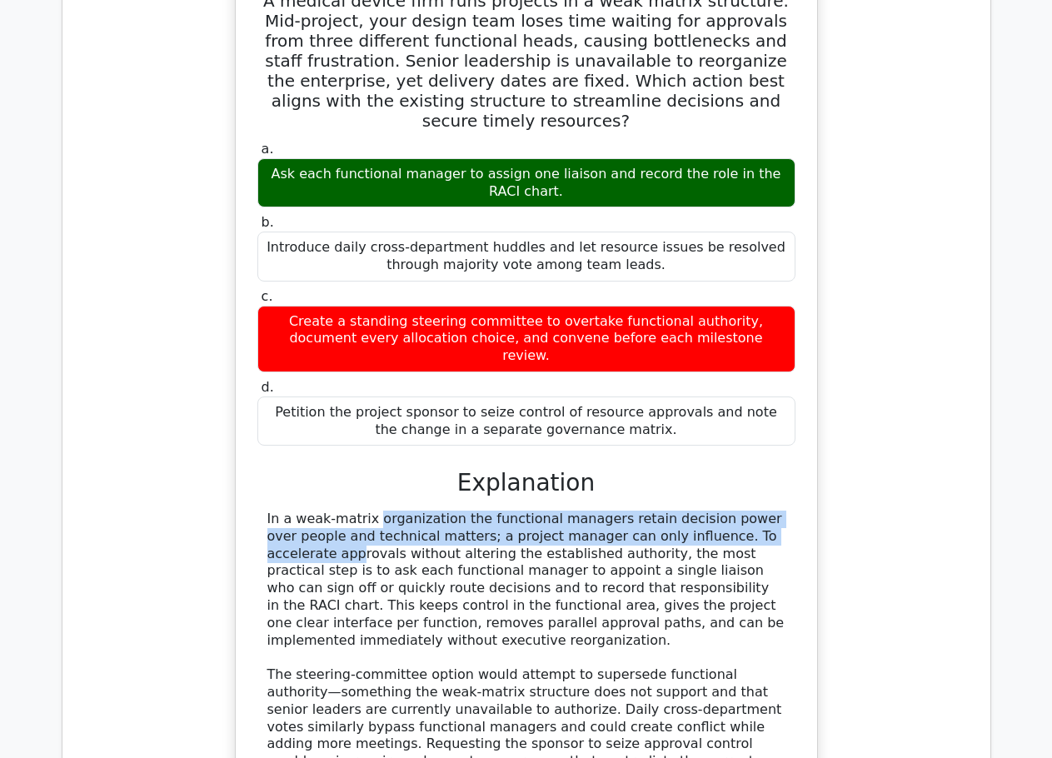
copy div "In a weak-matrix organization the functional managers retain decision power ove…"
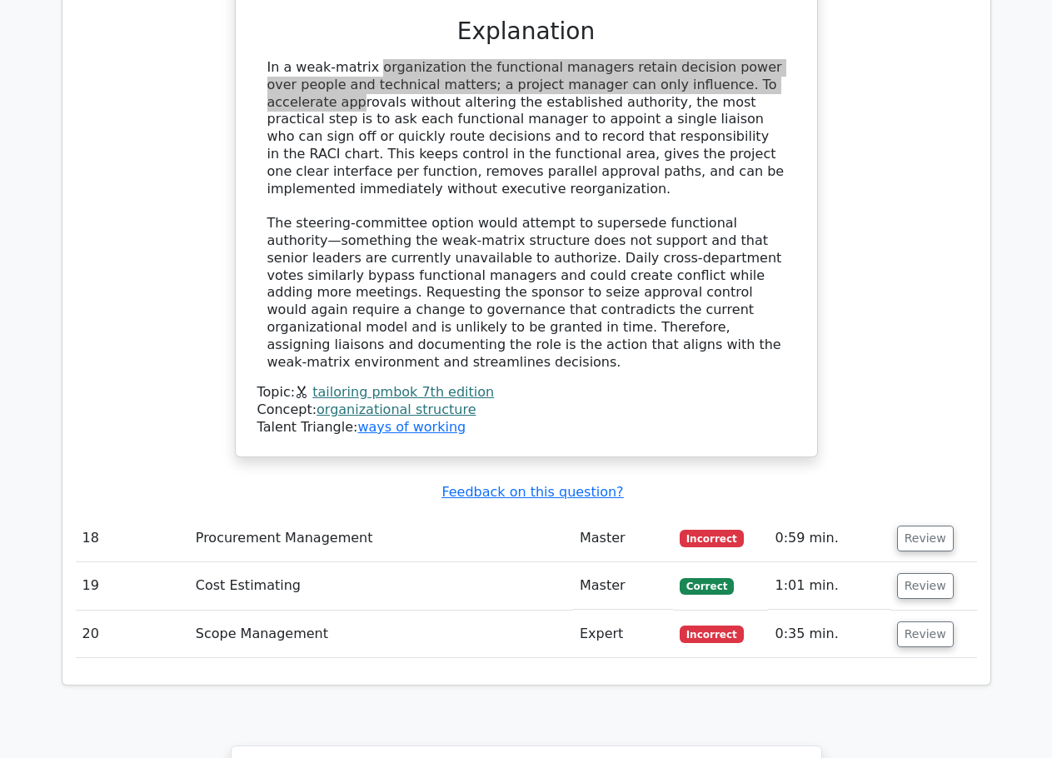
scroll to position [4829, 0]
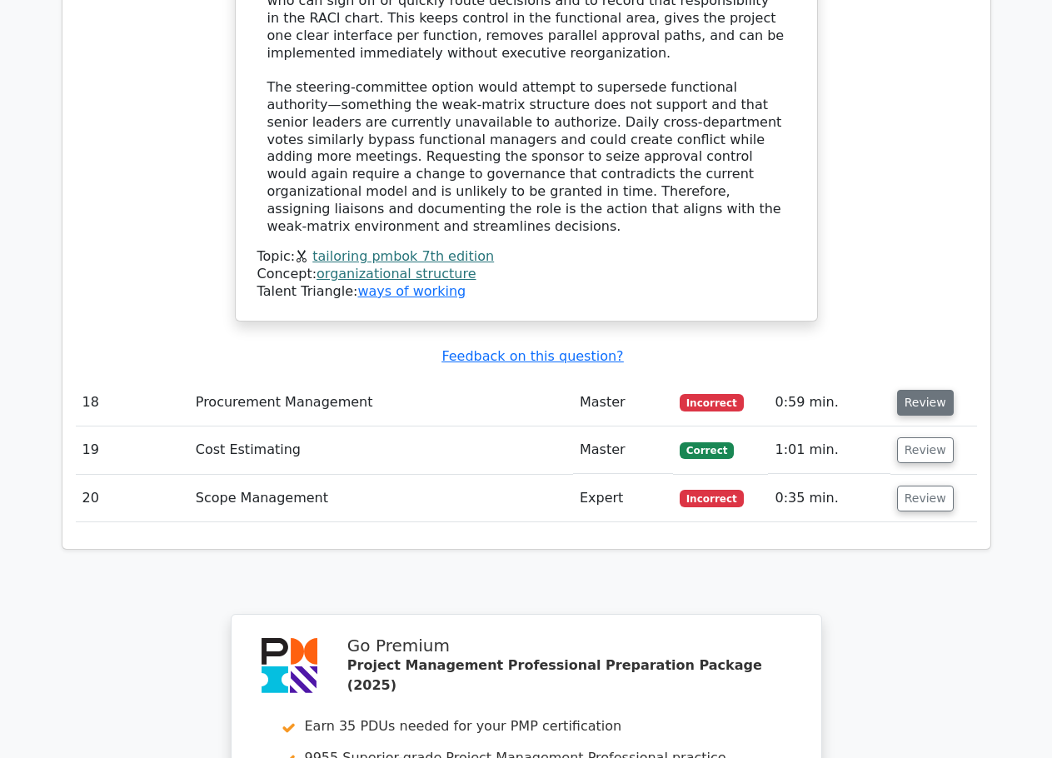
click at [934, 390] on button "Review" at bounding box center [925, 403] width 57 height 26
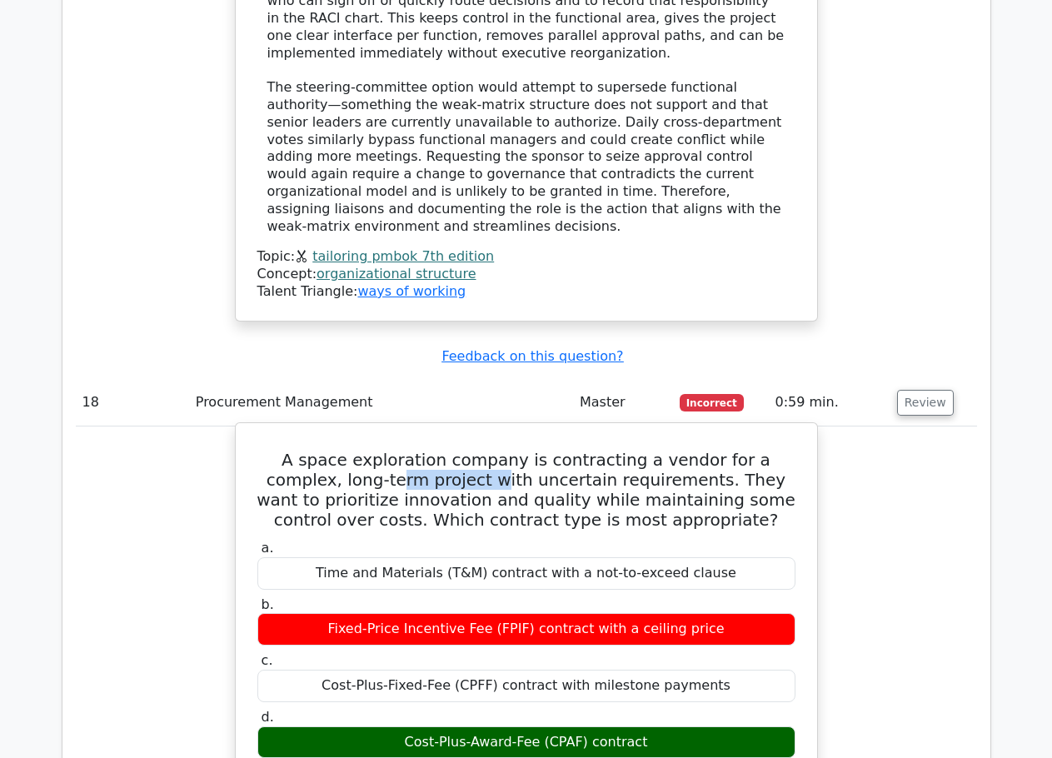
drag, startPoint x: 311, startPoint y: 304, endPoint x: 412, endPoint y: 291, distance: 101.6
click at [412, 450] on h5 "A space exploration company is contracting a vendor for a complex, long-term pr…" at bounding box center [526, 490] width 541 height 80
drag, startPoint x: 352, startPoint y: 313, endPoint x: 452, endPoint y: 316, distance: 100.0
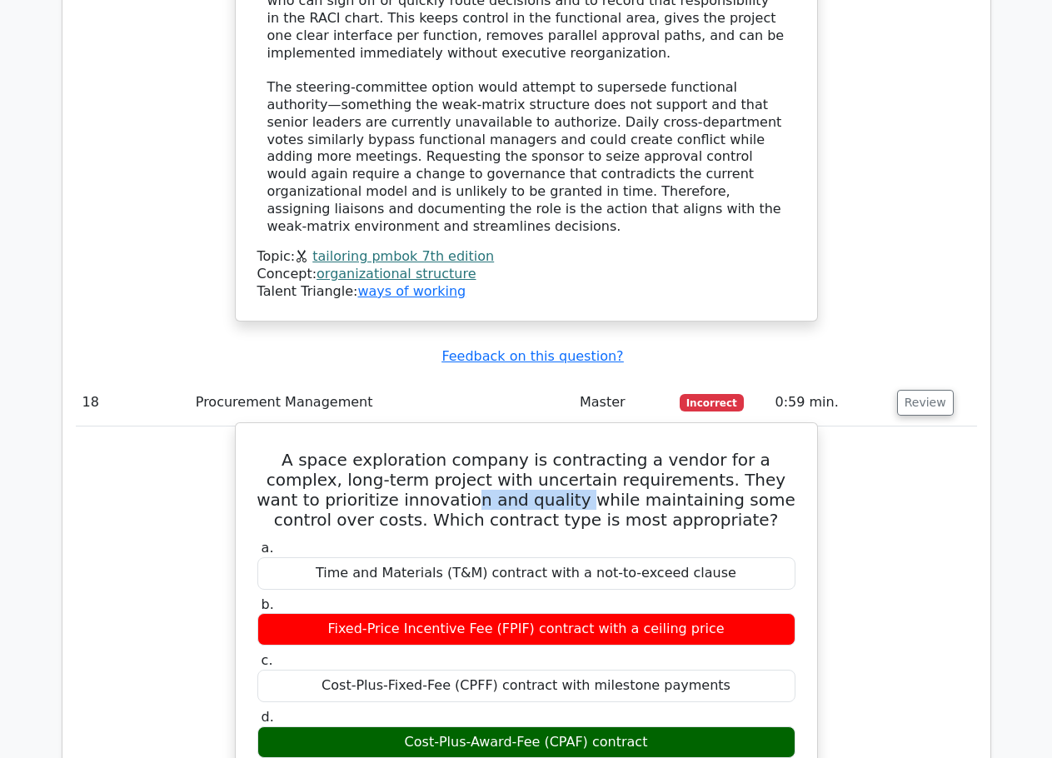
click at [452, 450] on h5 "A space exploration company is contracting a vendor for a complex, long-term pr…" at bounding box center [526, 490] width 541 height 80
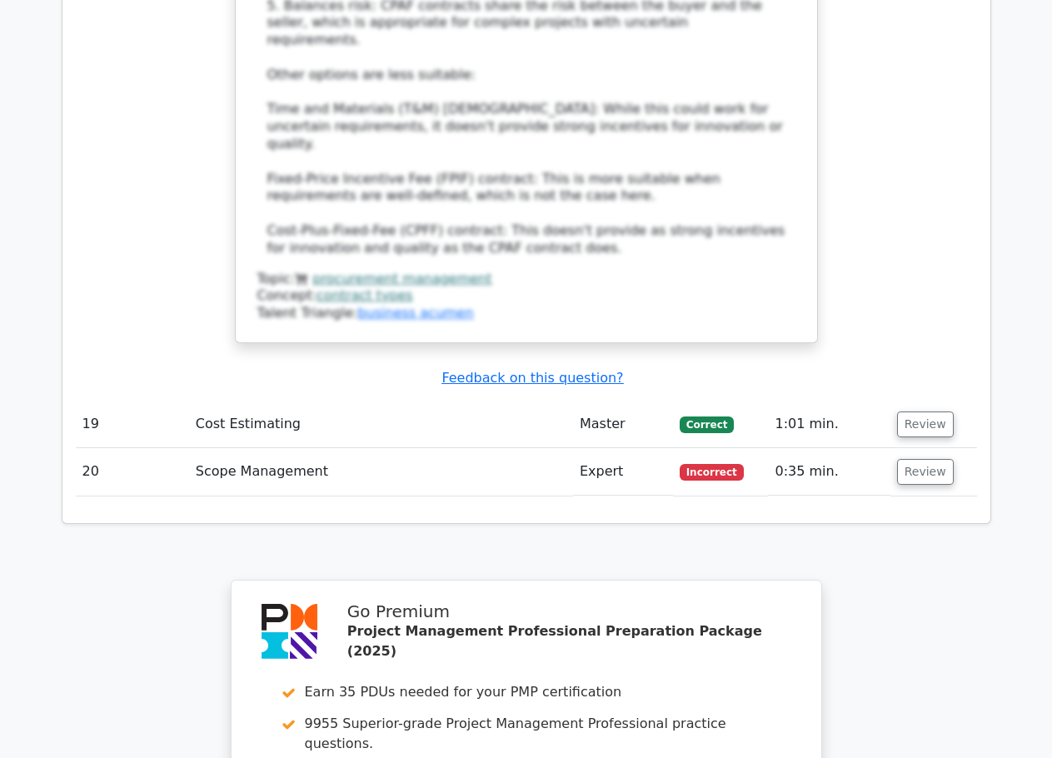
scroll to position [5995, 0]
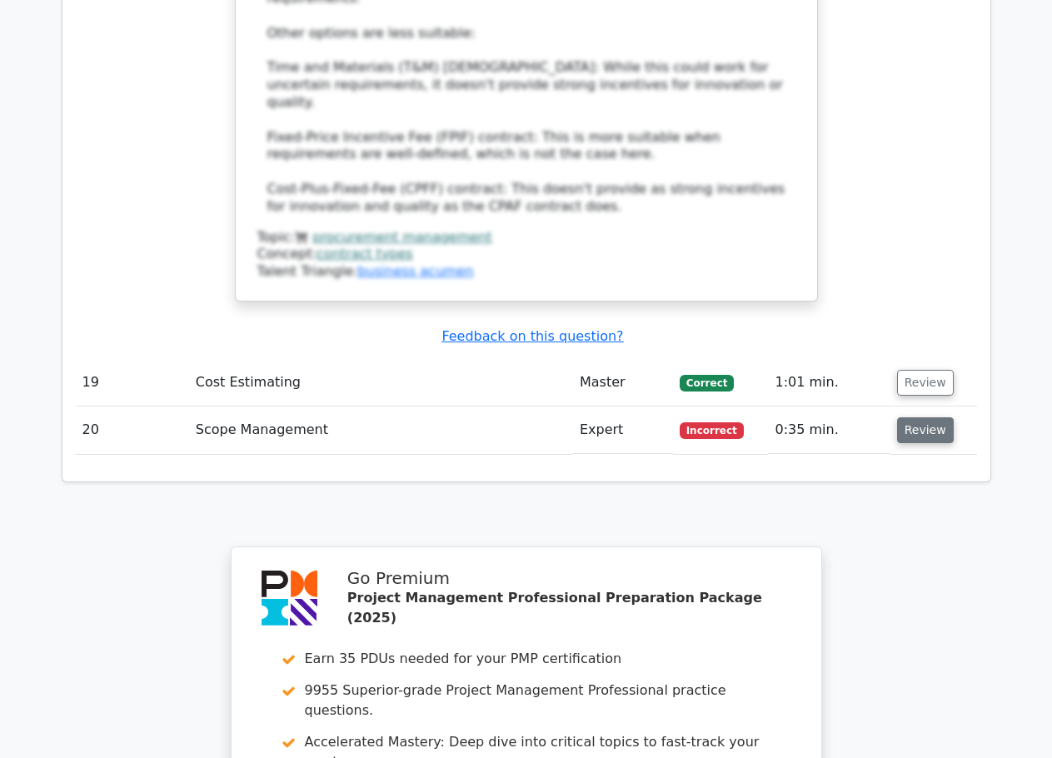
click at [941, 417] on button "Review" at bounding box center [925, 430] width 57 height 26
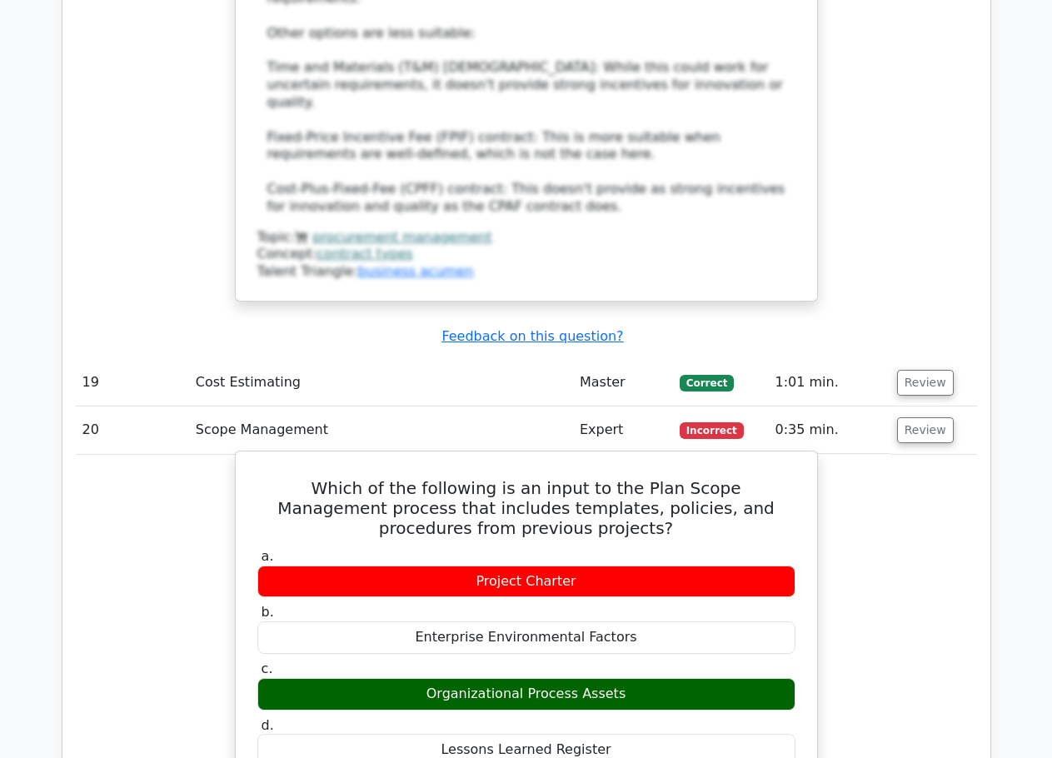
click at [310, 478] on h5 "Which of the following is an input to the Plan Scope Management process that in…" at bounding box center [526, 508] width 541 height 60
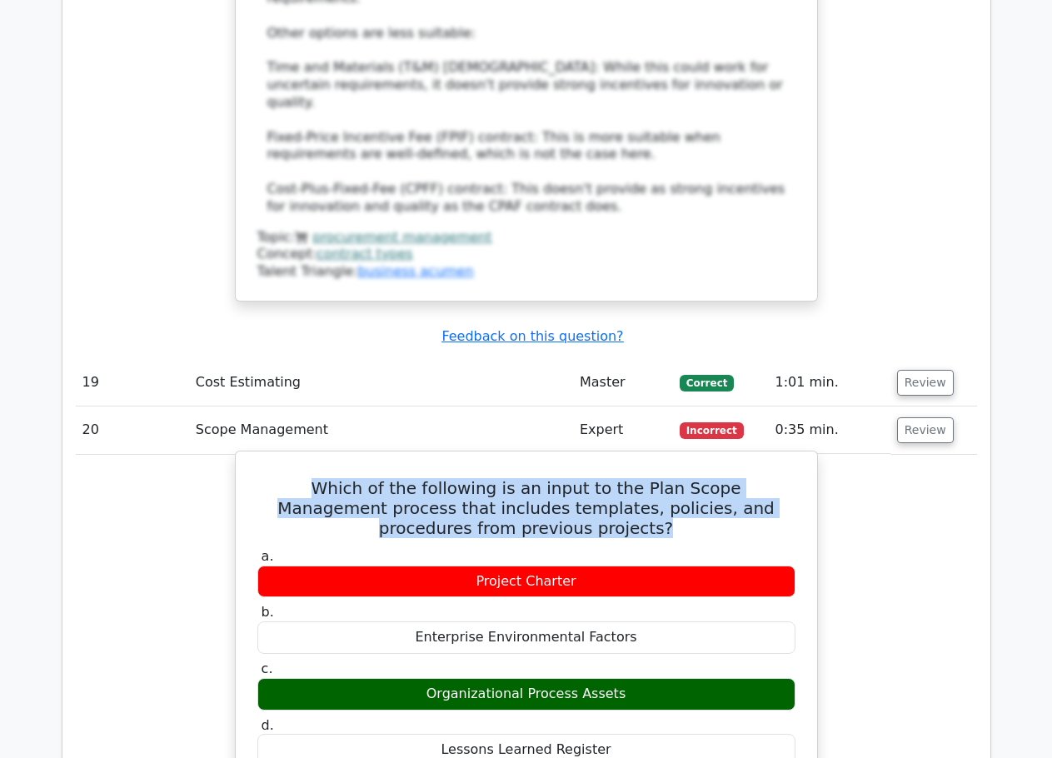
click at [310, 478] on h5 "Which of the following is an input to the Plan Scope Management process that in…" at bounding box center [526, 508] width 541 height 60
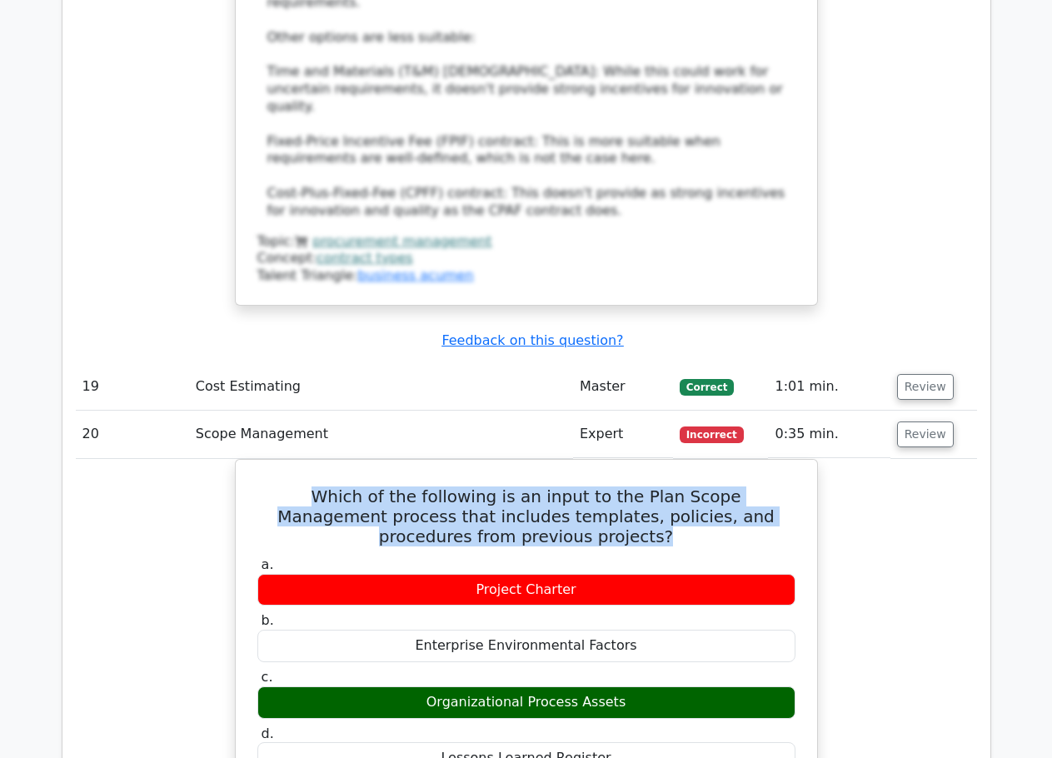
copy div "Which of the following is an input to the Plan Scope Management process that in…"
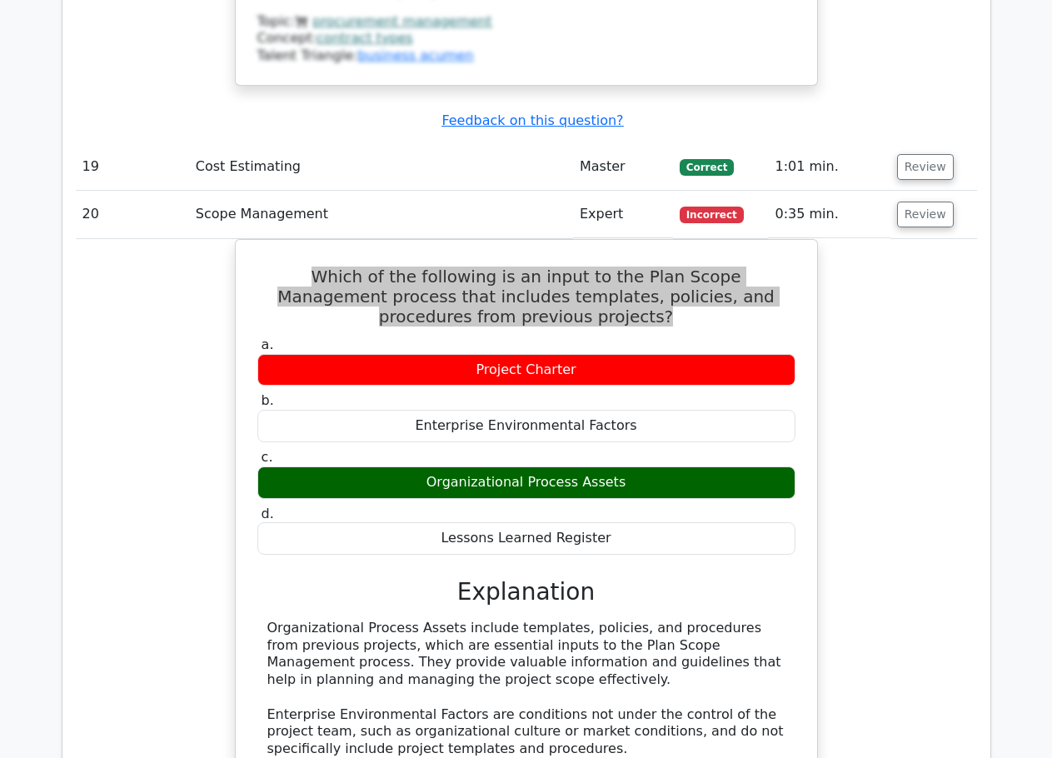
scroll to position [6245, 0]
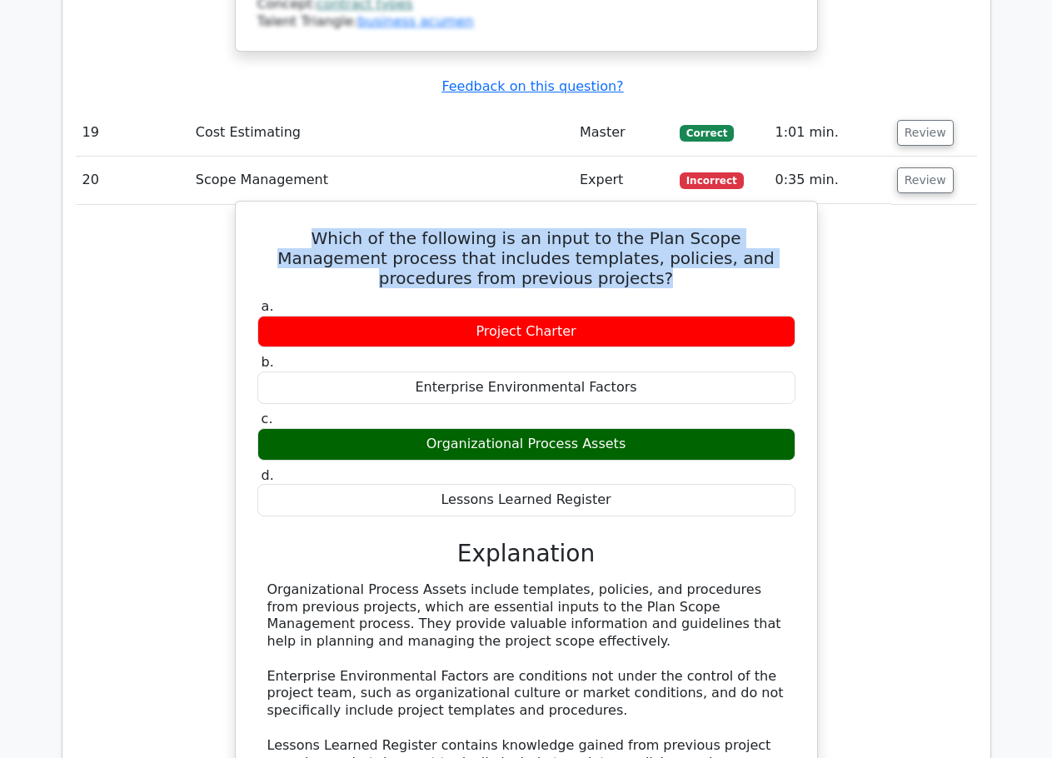
click at [304, 581] on div "Organizational Process Assets include templates, policies, and procedures from …" at bounding box center [526, 719] width 518 height 277
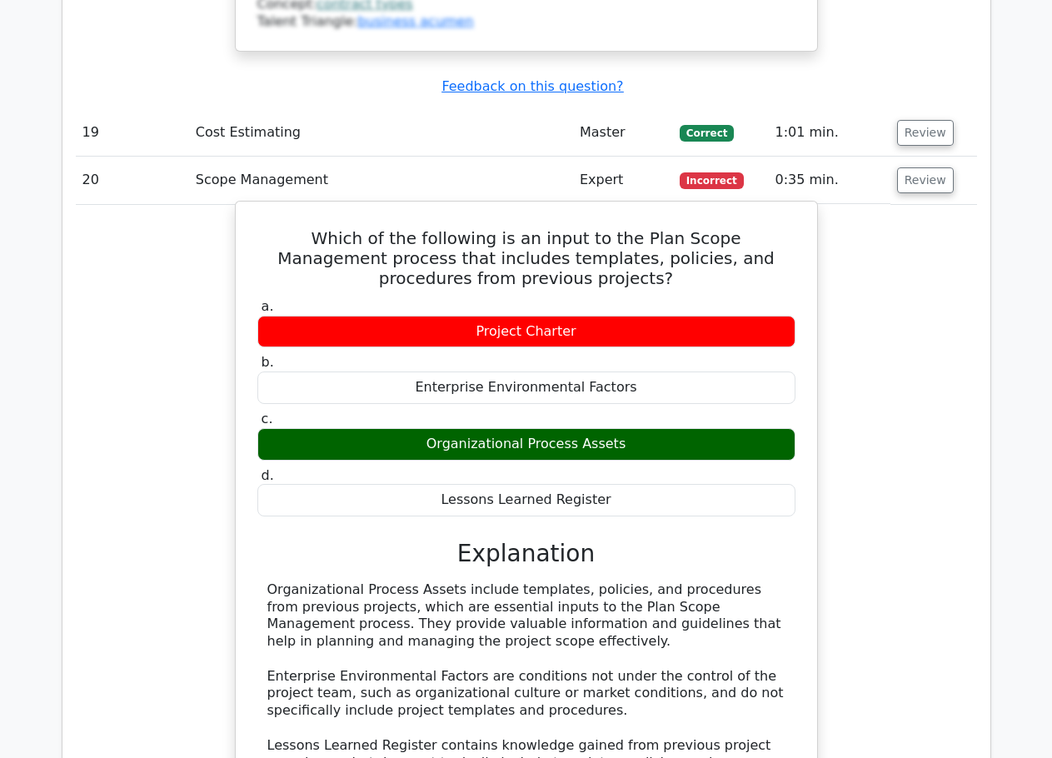
drag, startPoint x: 266, startPoint y: 332, endPoint x: 728, endPoint y: 381, distance: 464.7
click at [728, 581] on div "Organizational Process Assets include templates, policies, and procedures from …" at bounding box center [526, 719] width 538 height 277
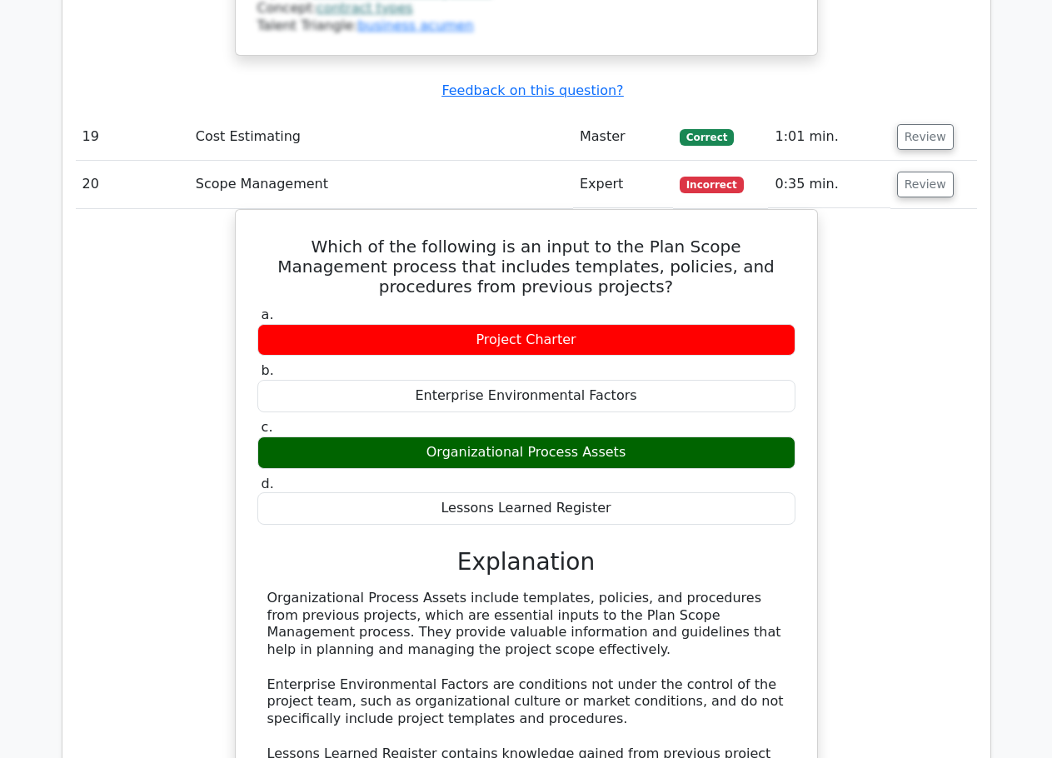
copy div "Organizational Process Assets include templates, policies, and procedures from …"
